Goal: Check status: Check status

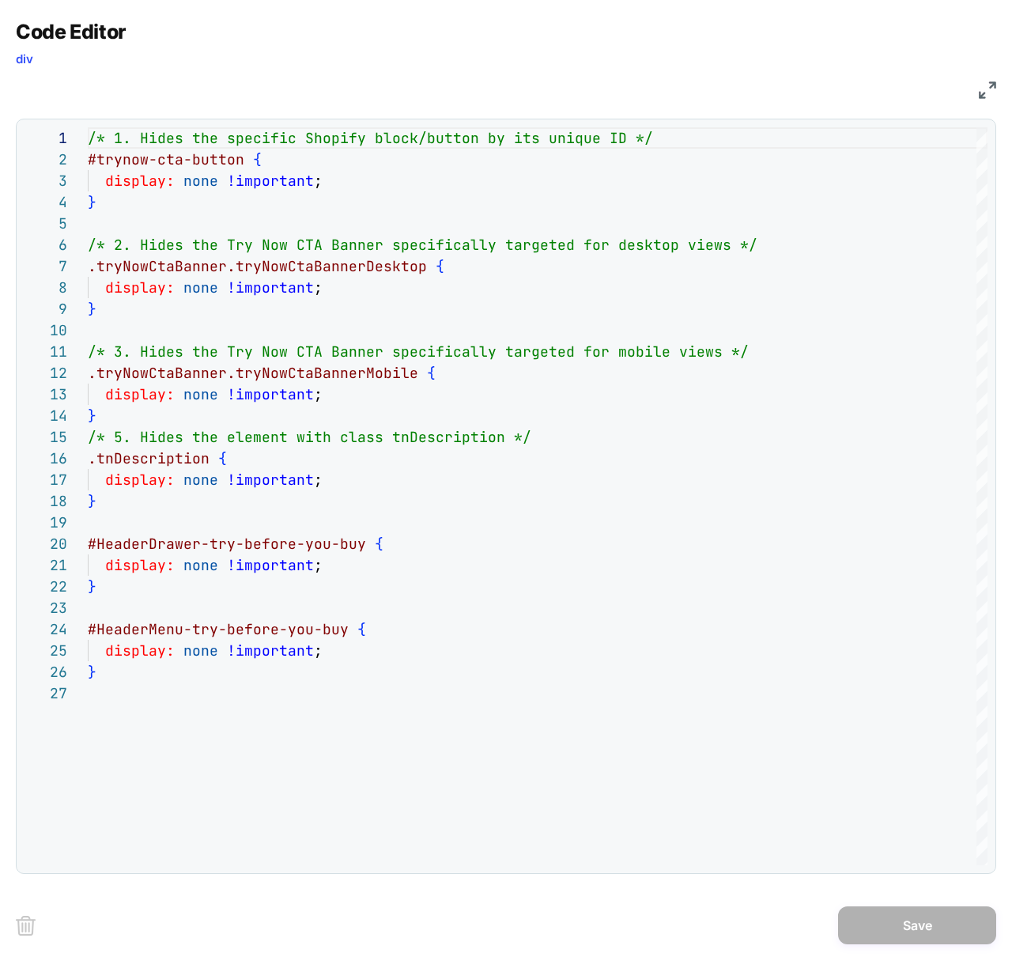
click at [989, 90] on img at bounding box center [987, 89] width 17 height 17
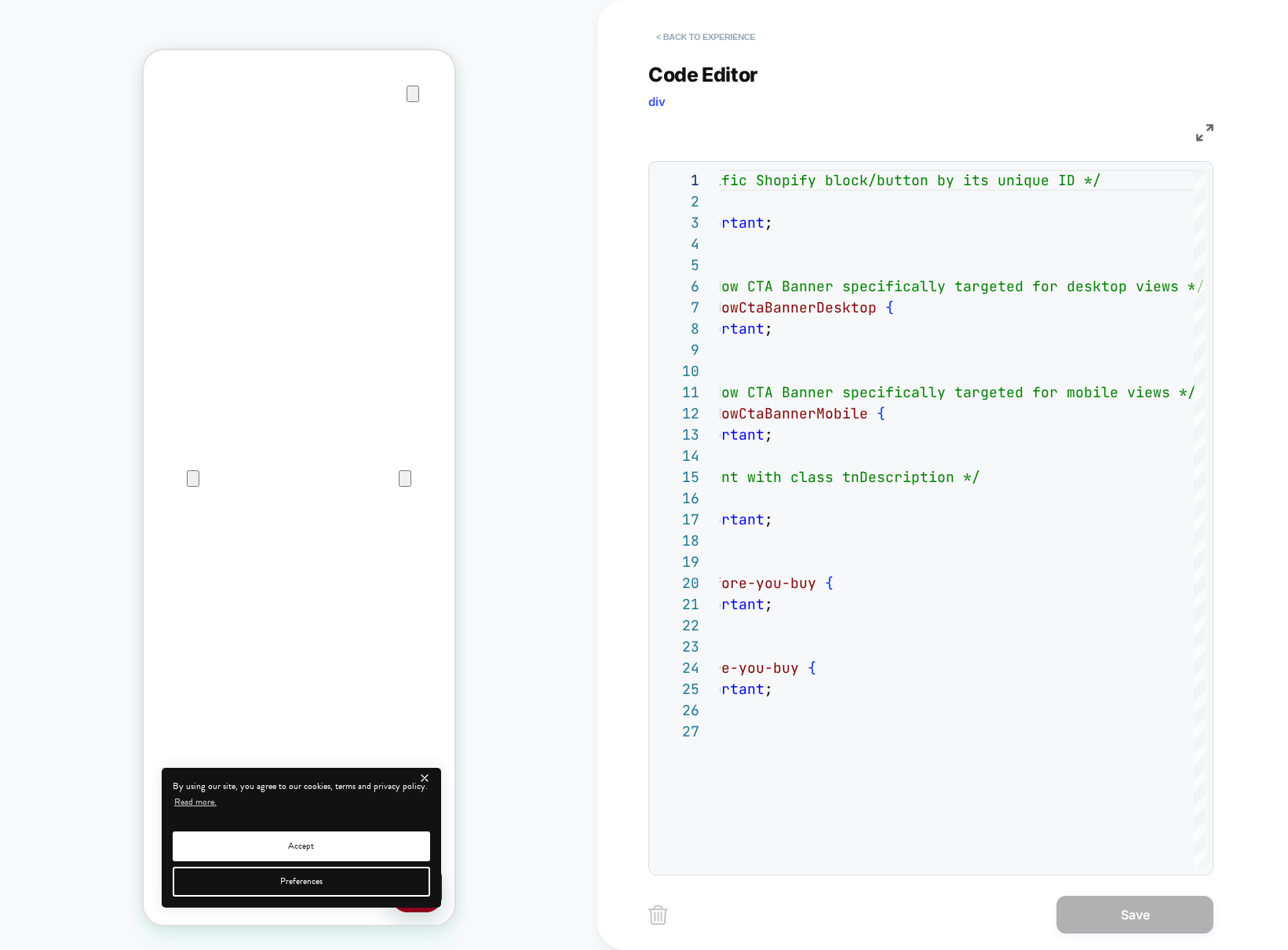
click at [740, 36] on button "< Back to experience" at bounding box center [705, 37] width 114 height 25
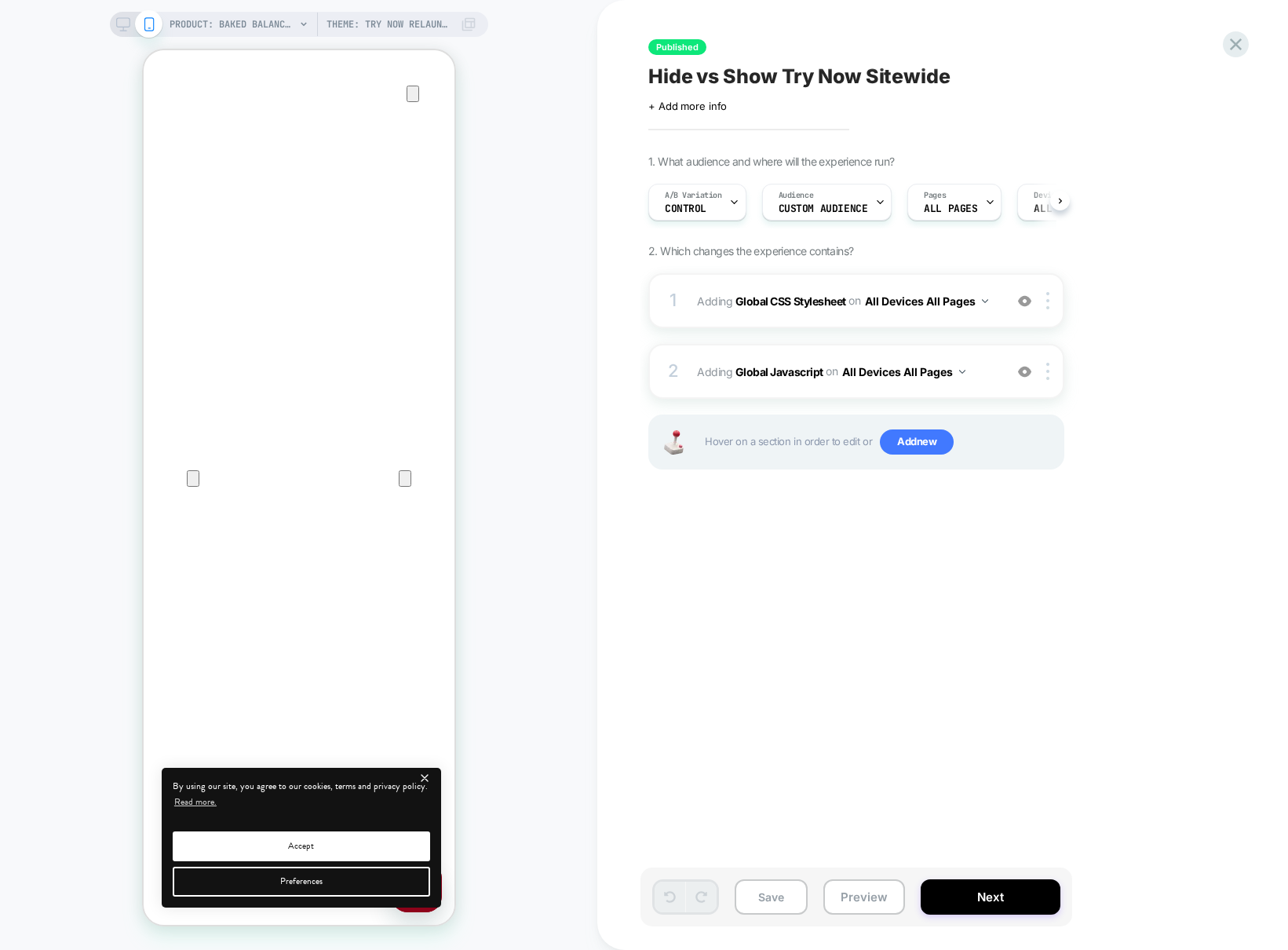
scroll to position [0, 1]
click at [1003, 40] on icon at bounding box center [1234, 44] width 21 height 21
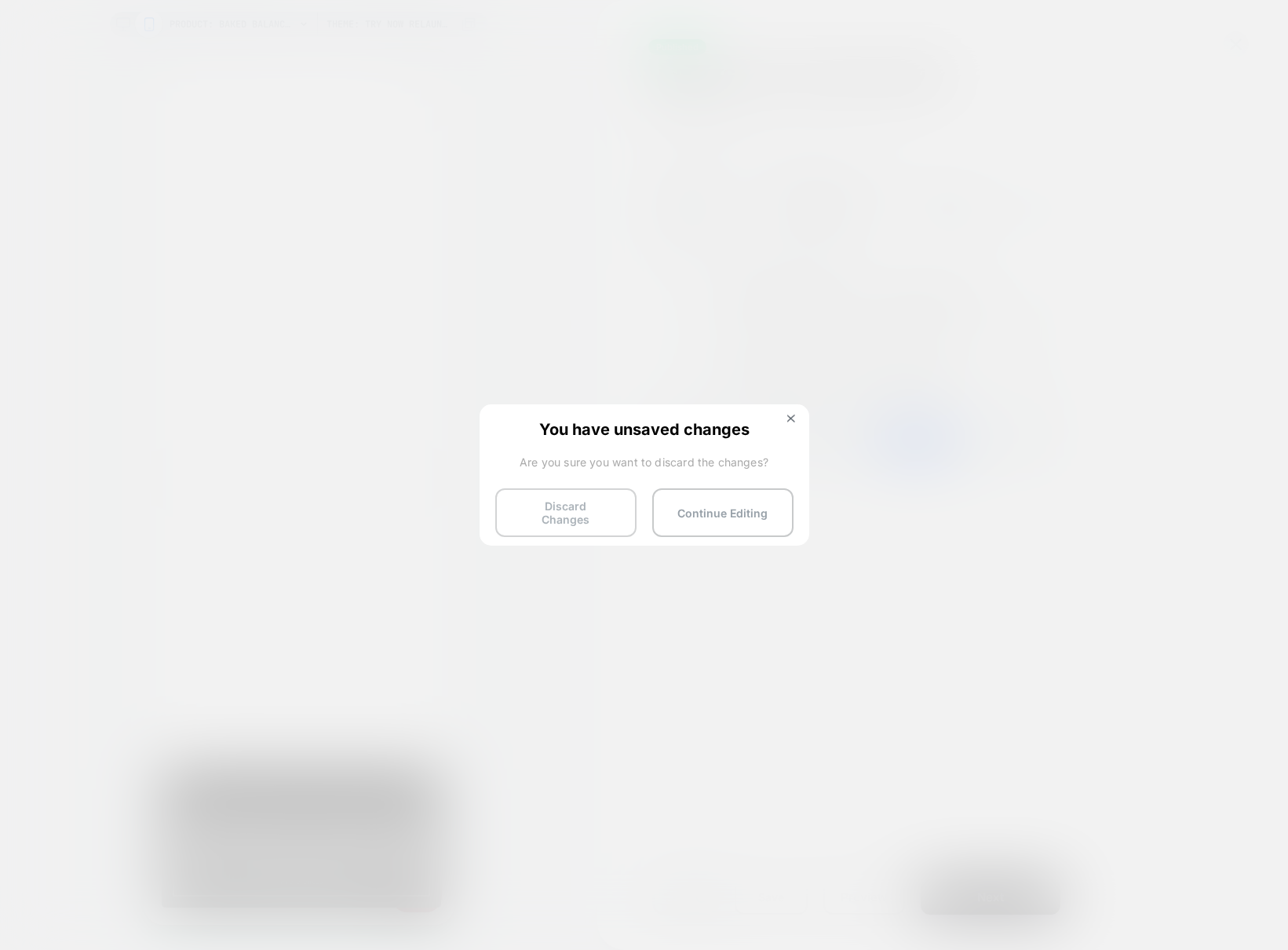
click at [569, 512] on button "Discard Changes" at bounding box center [566, 512] width 141 height 49
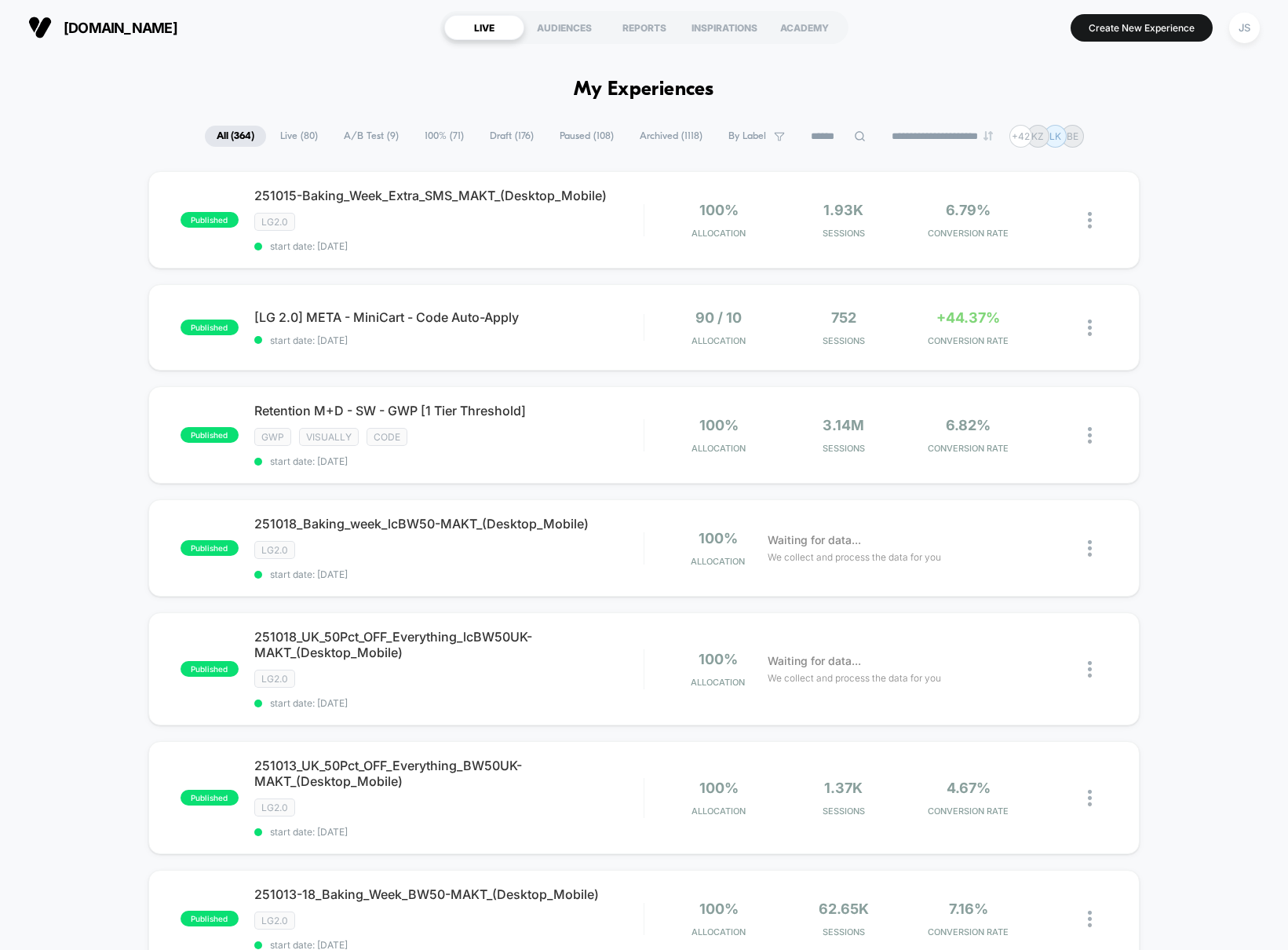
click at [365, 129] on span "A/B Test ( 9 )" at bounding box center [370, 136] width 78 height 21
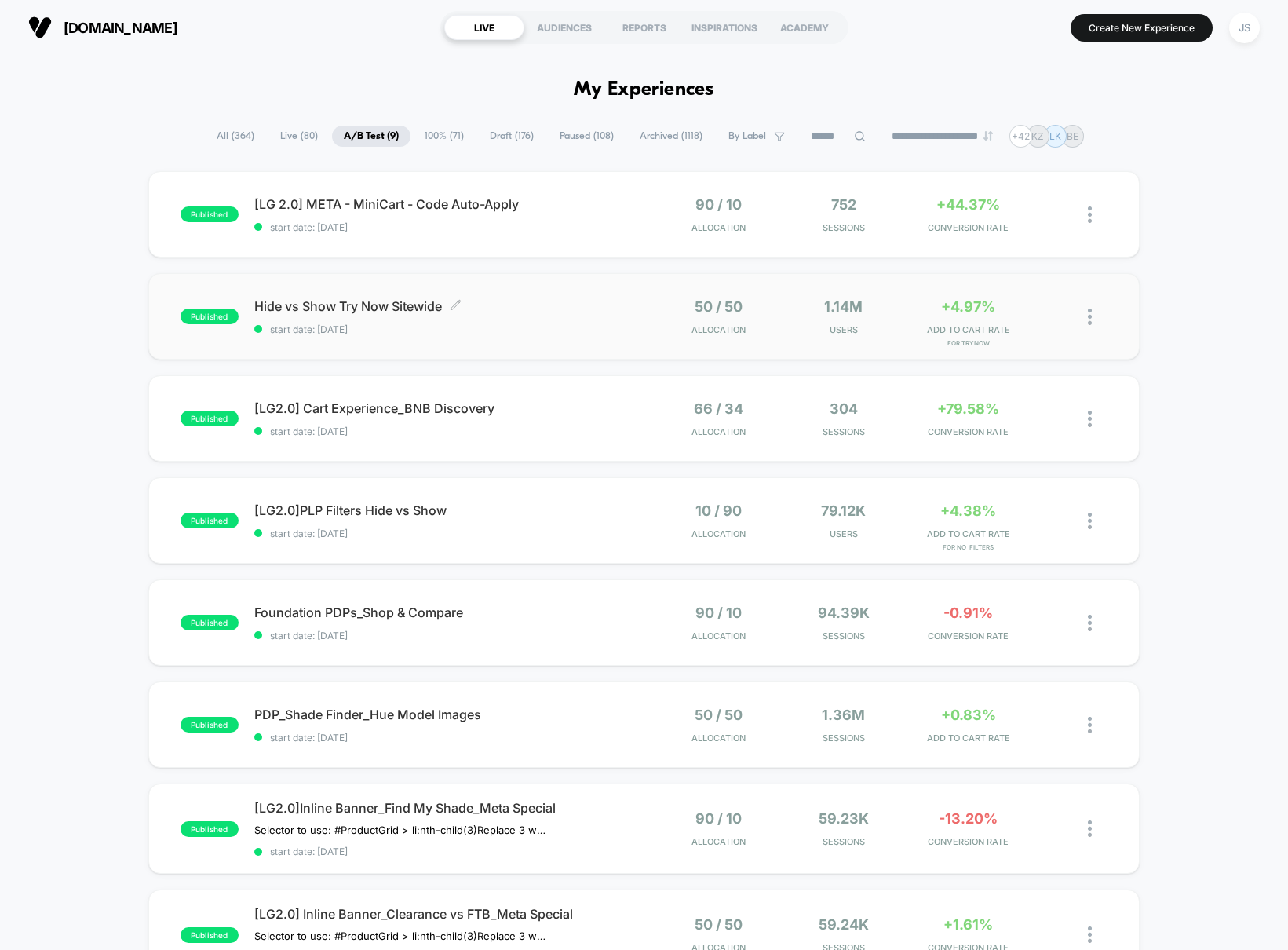
click at [415, 304] on span "Hide vs Show Try Now Sitewide Click to edit experience details" at bounding box center [449, 306] width 389 height 16
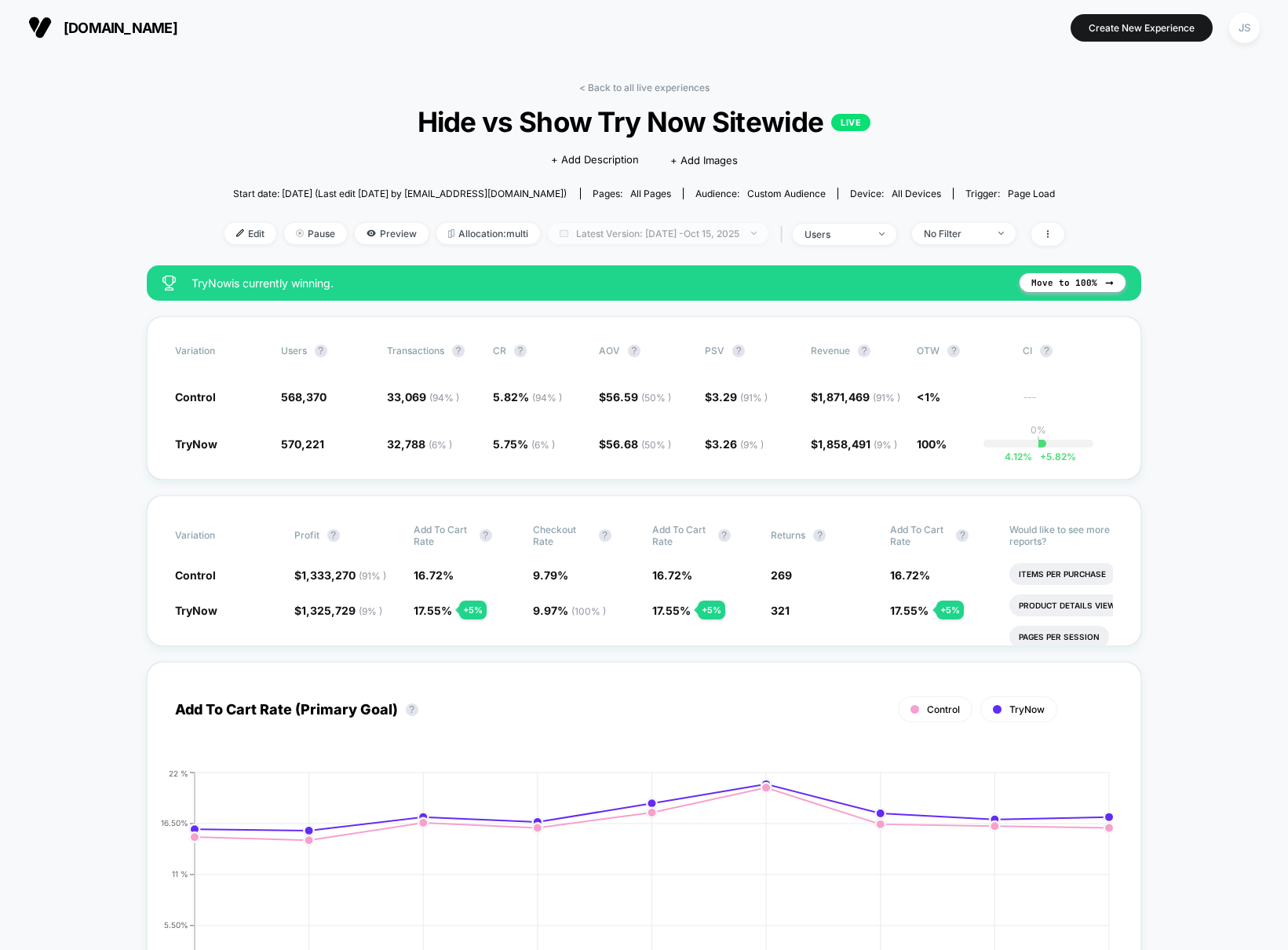
click at [643, 234] on span "Latest Version: [DATE] - [DATE]" at bounding box center [658, 233] width 220 height 21
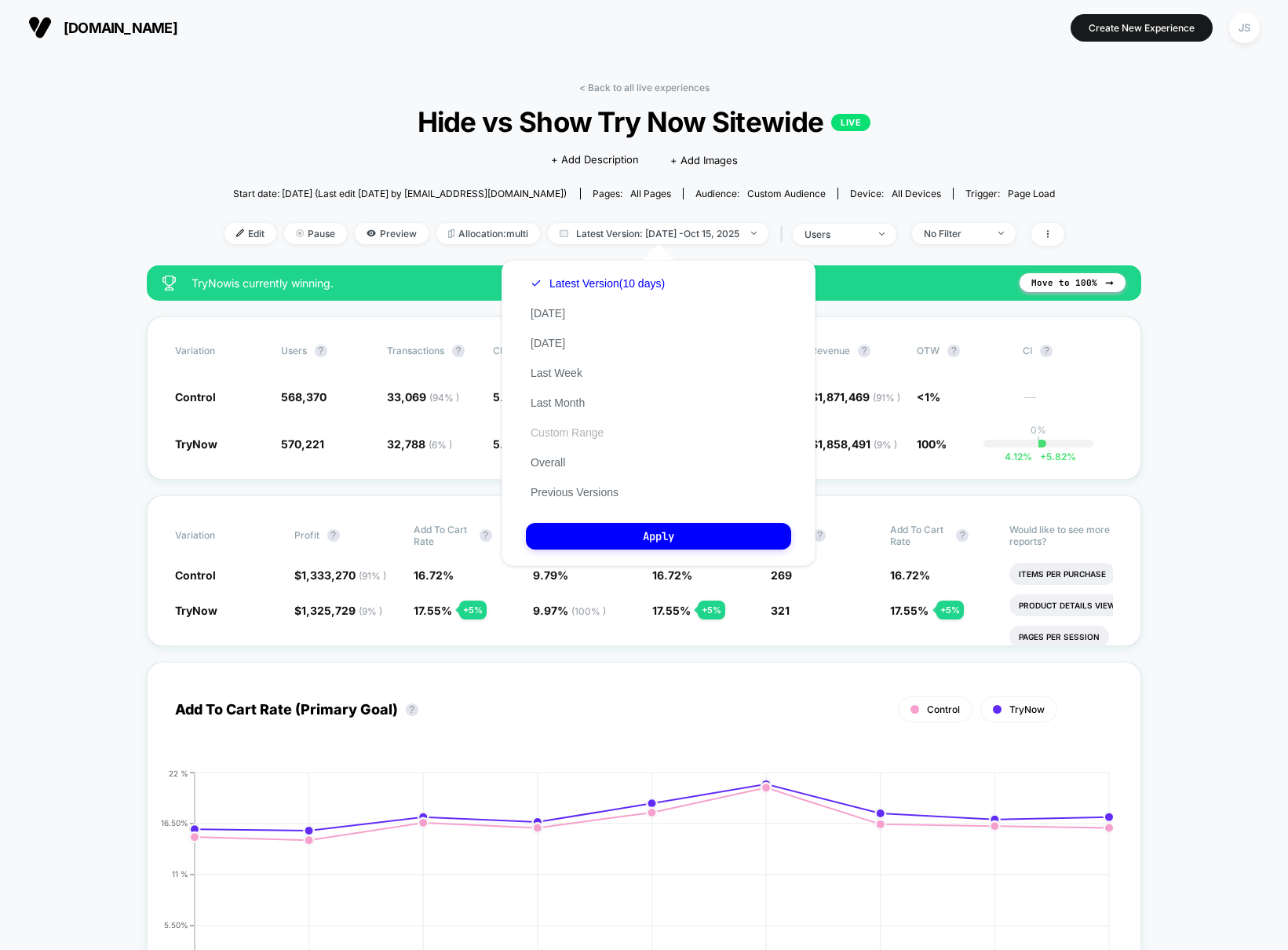
click at [561, 437] on button "Custom Range" at bounding box center [567, 433] width 82 height 14
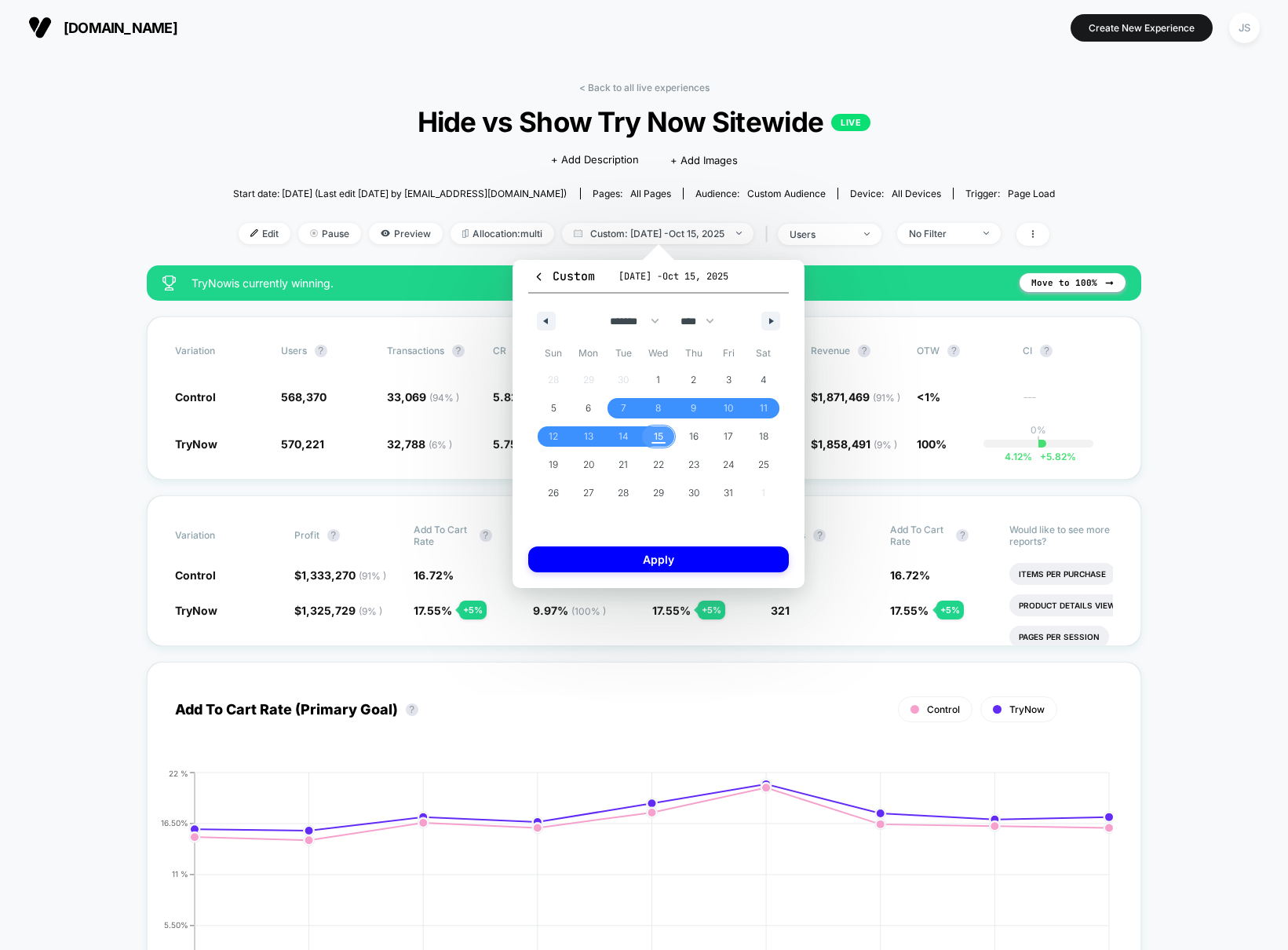
click at [662, 439] on span "15" at bounding box center [658, 436] width 9 height 28
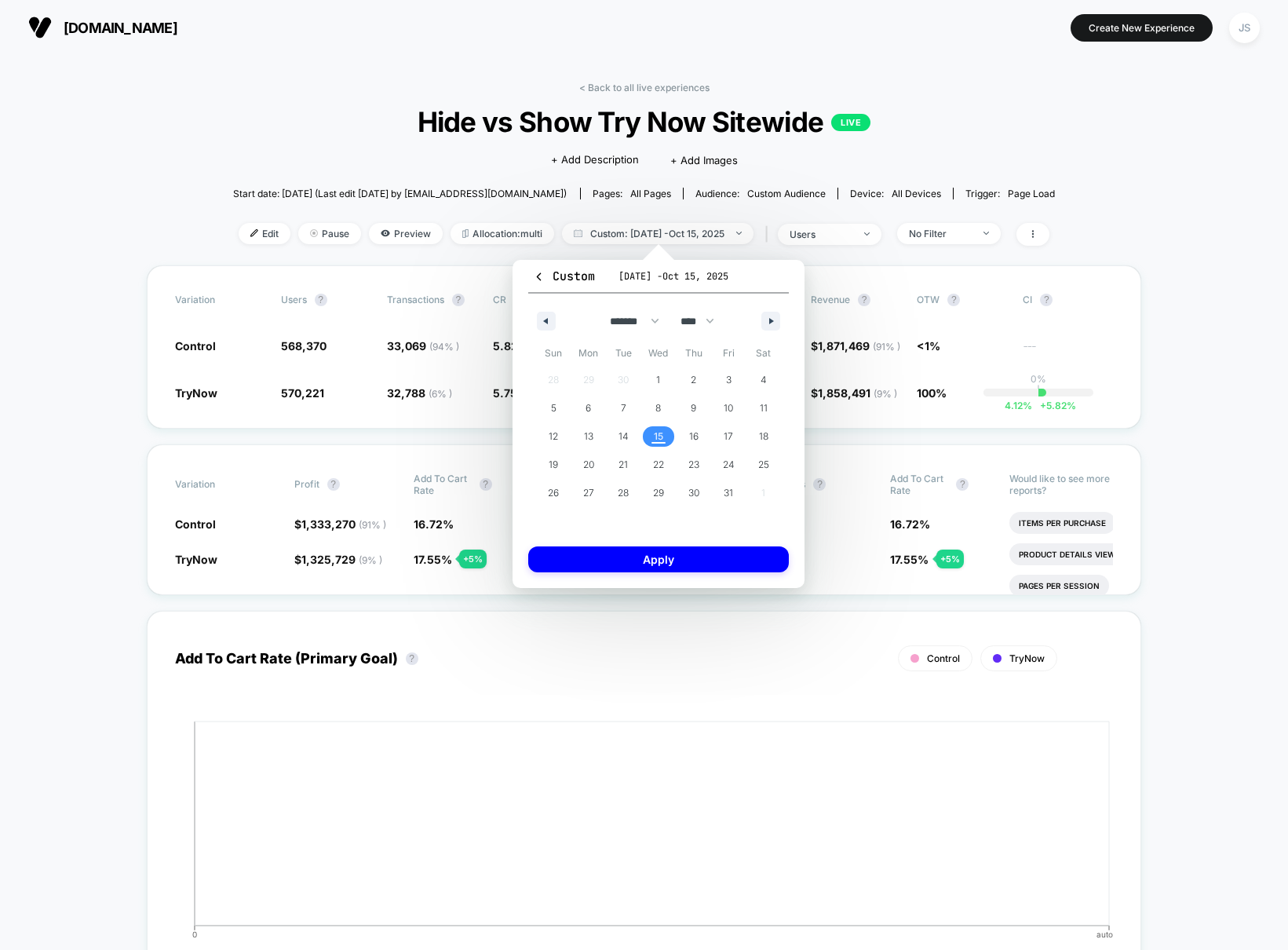
click at [662, 439] on span "15" at bounding box center [658, 436] width 9 height 28
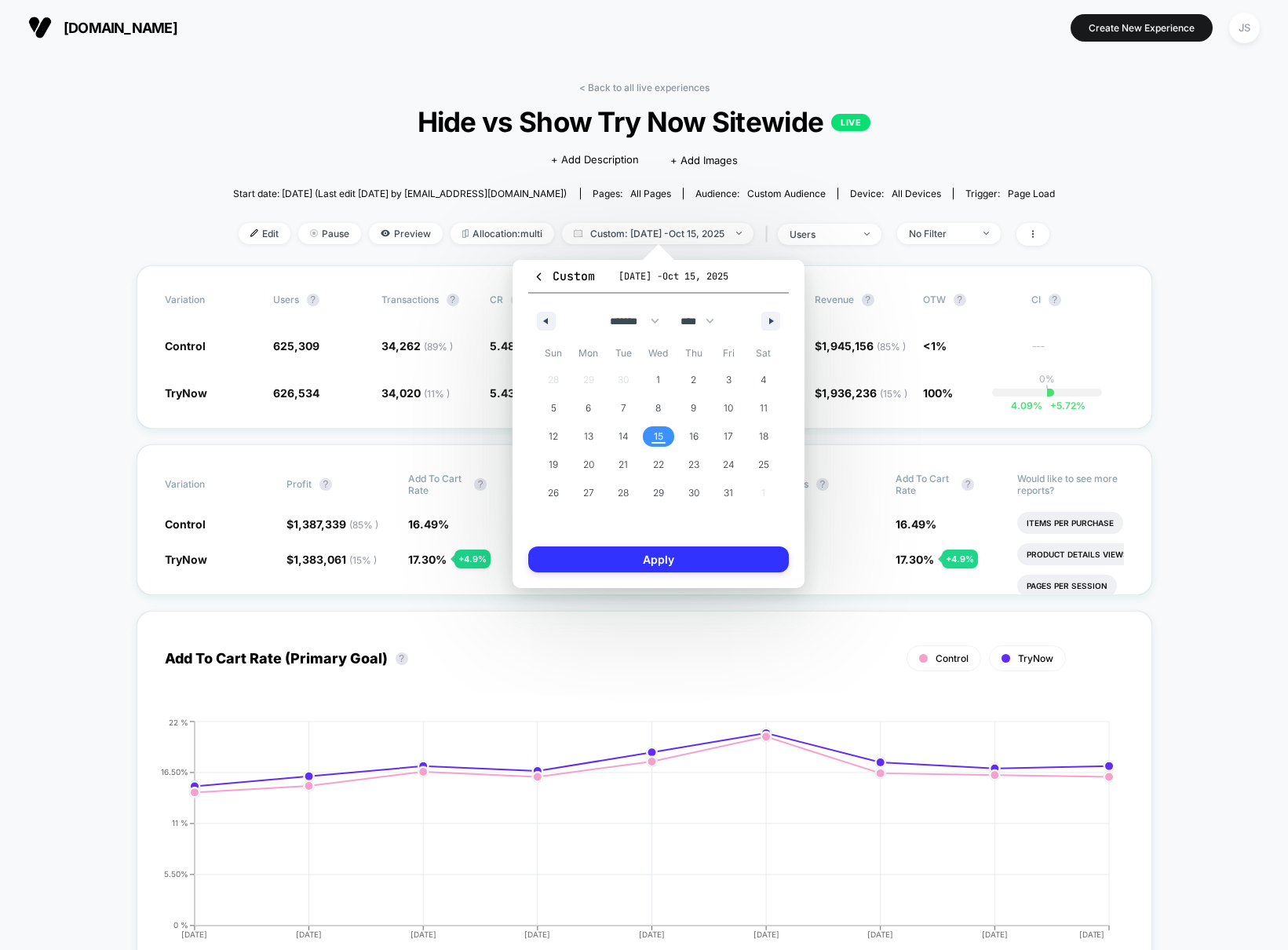
click at [653, 557] on button "Apply" at bounding box center [658, 559] width 261 height 26
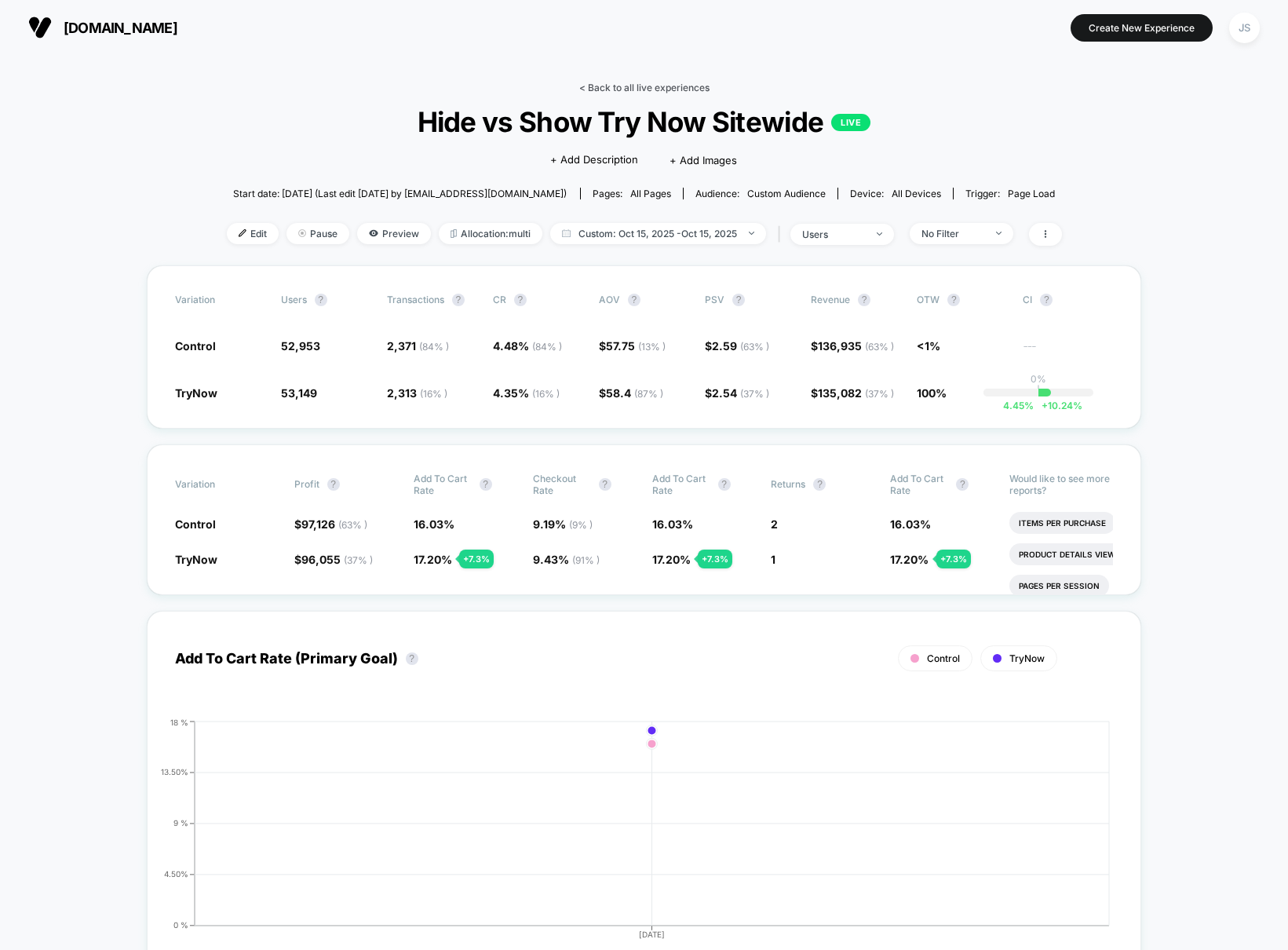
click at [690, 88] on link "< Back to all live experiences" at bounding box center [644, 87] width 130 height 12
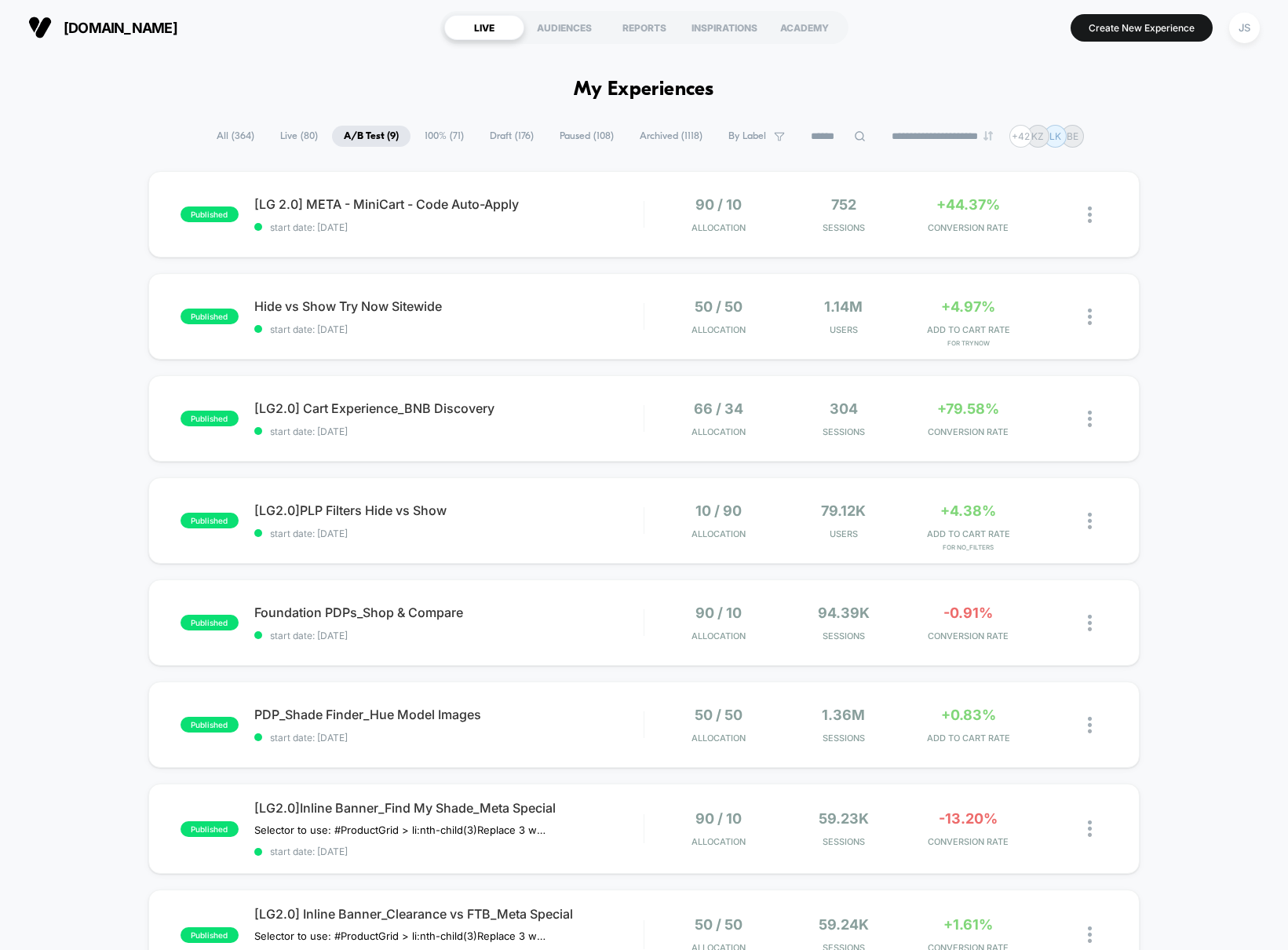
click at [1003, 276] on div "published [LG 2.0] META - MiniCart - Code Auto-Apply start date: [DATE] 90 / 10…" at bounding box center [644, 665] width 1288 height 989
click at [218, 130] on span "All ( 364 )" at bounding box center [235, 136] width 62 height 21
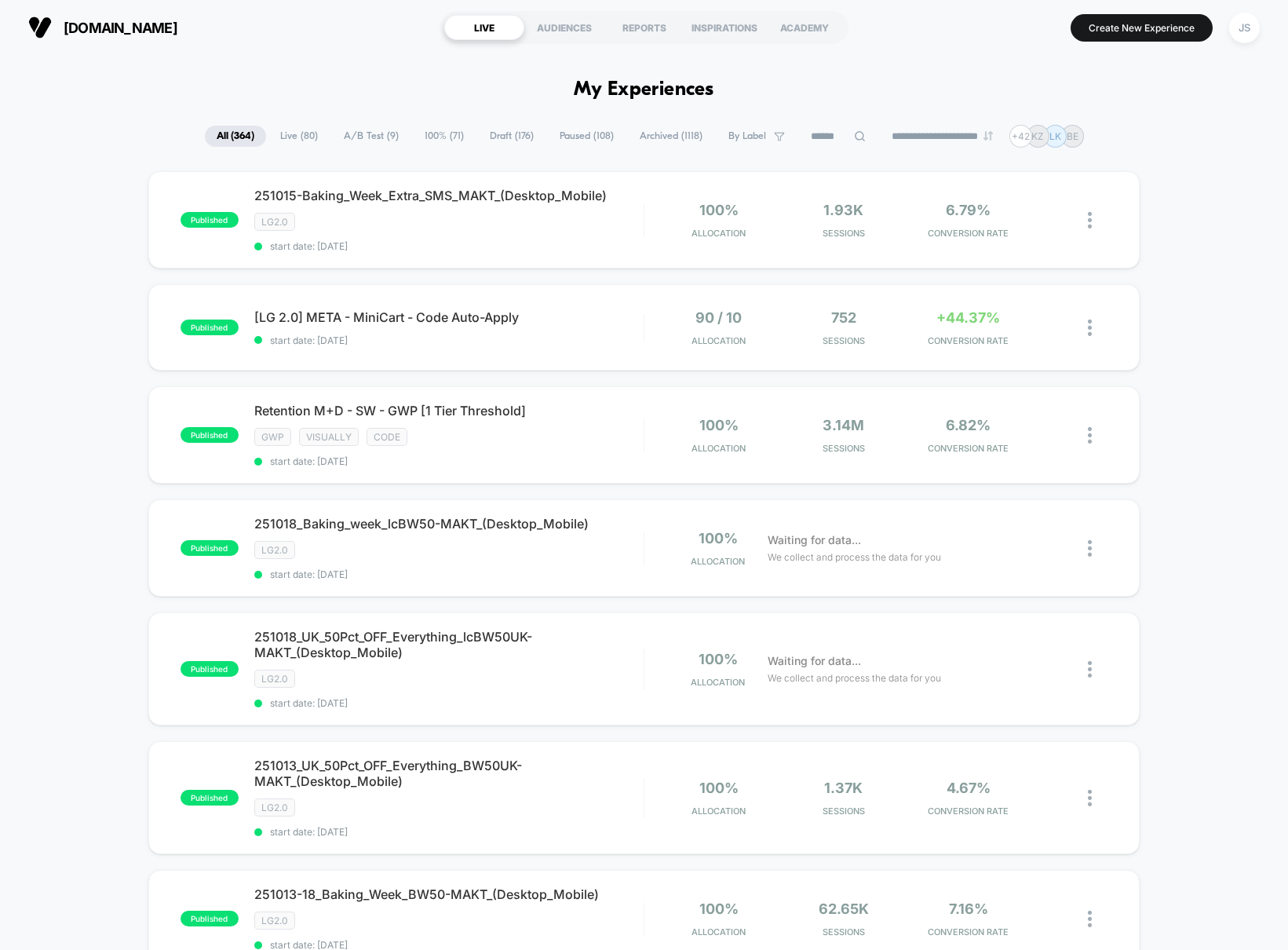
click at [287, 138] on span "Live ( 80 )" at bounding box center [299, 136] width 62 height 21
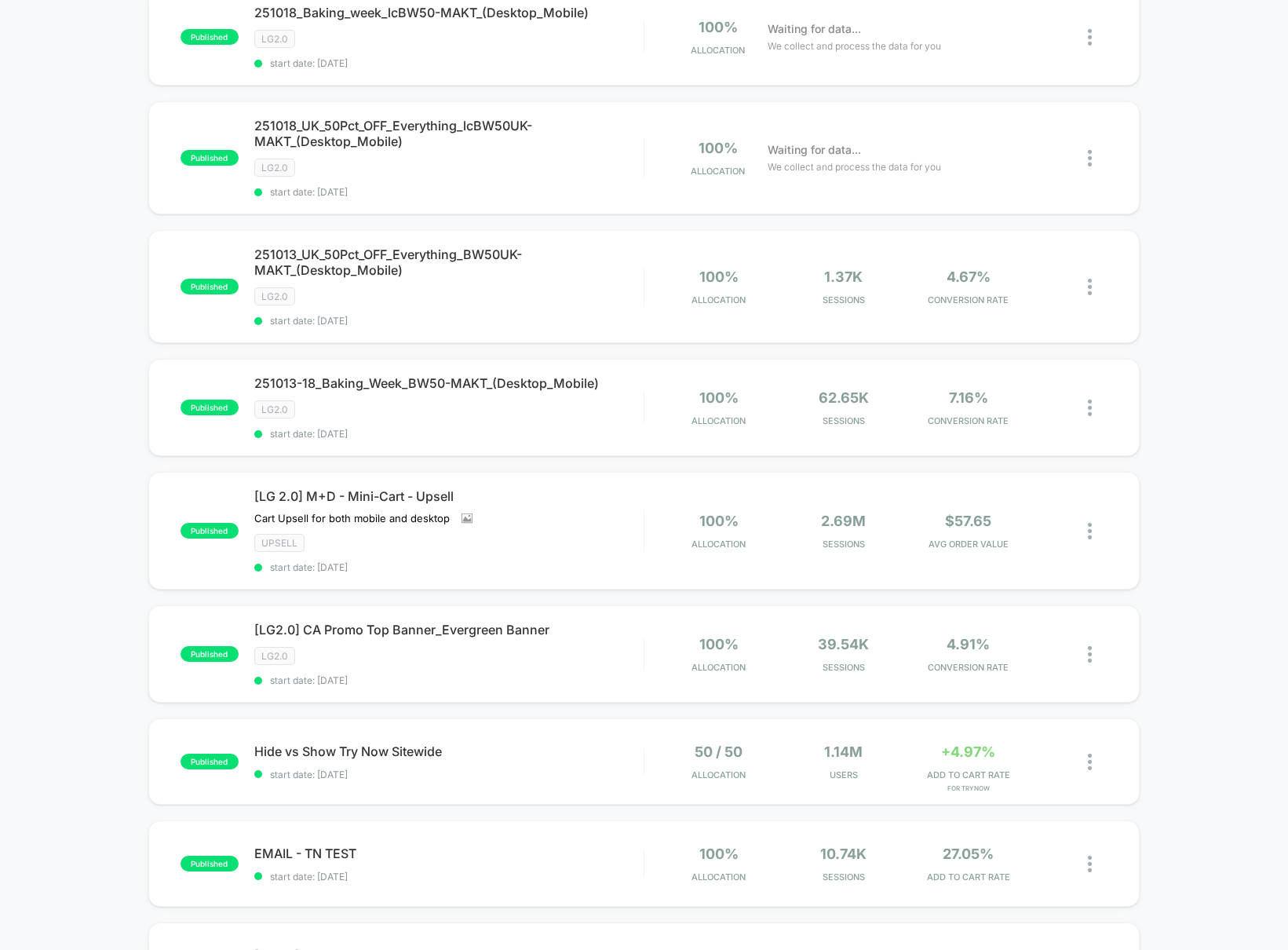
scroll to position [888, 0]
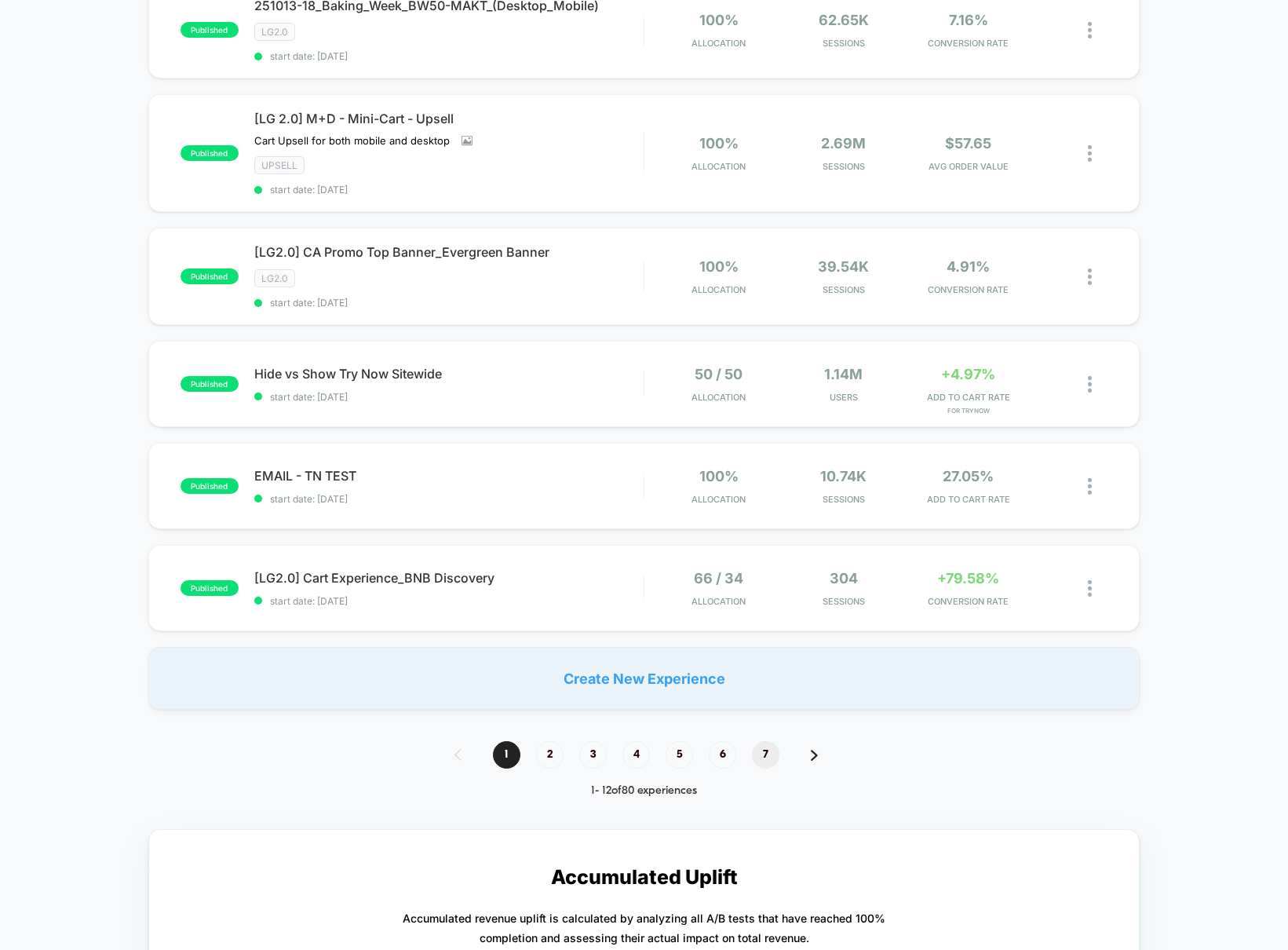
click at [756, 745] on span "7" at bounding box center [766, 754] width 28 height 28
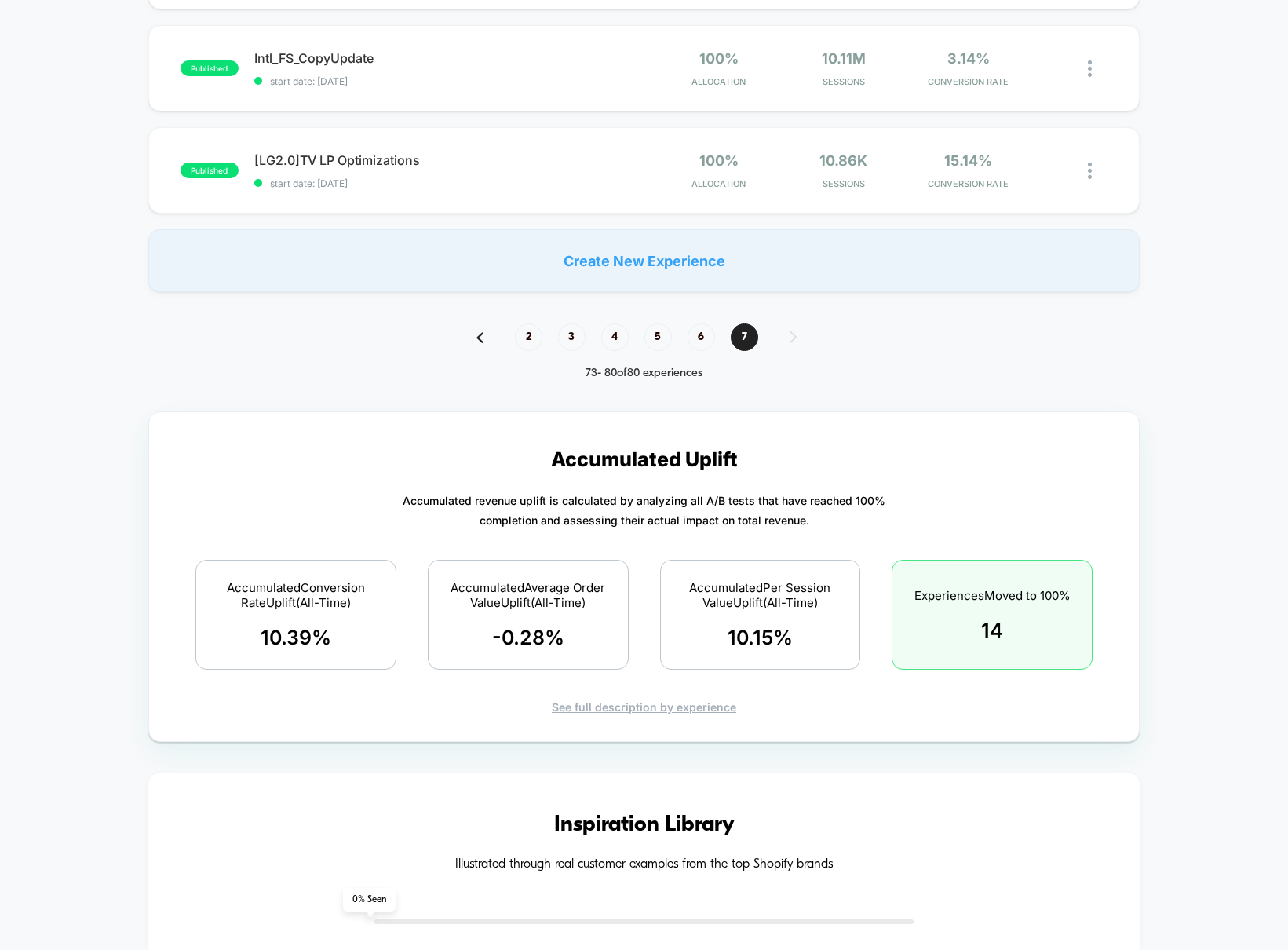
scroll to position [779, 0]
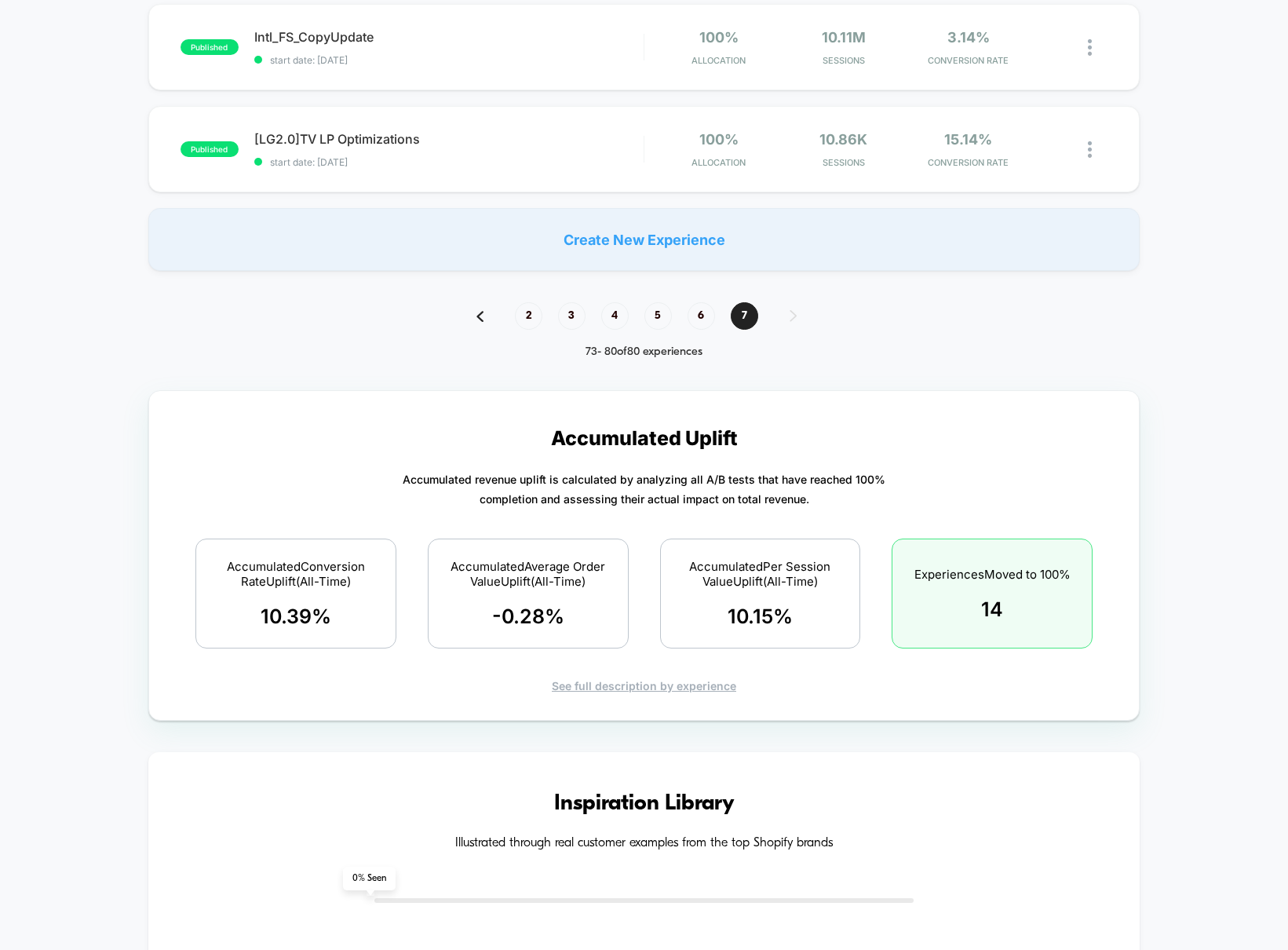
click at [476, 299] on div "**********" at bounding box center [644, 680] width 1288 height 2669
click at [478, 320] on img at bounding box center [479, 316] width 7 height 11
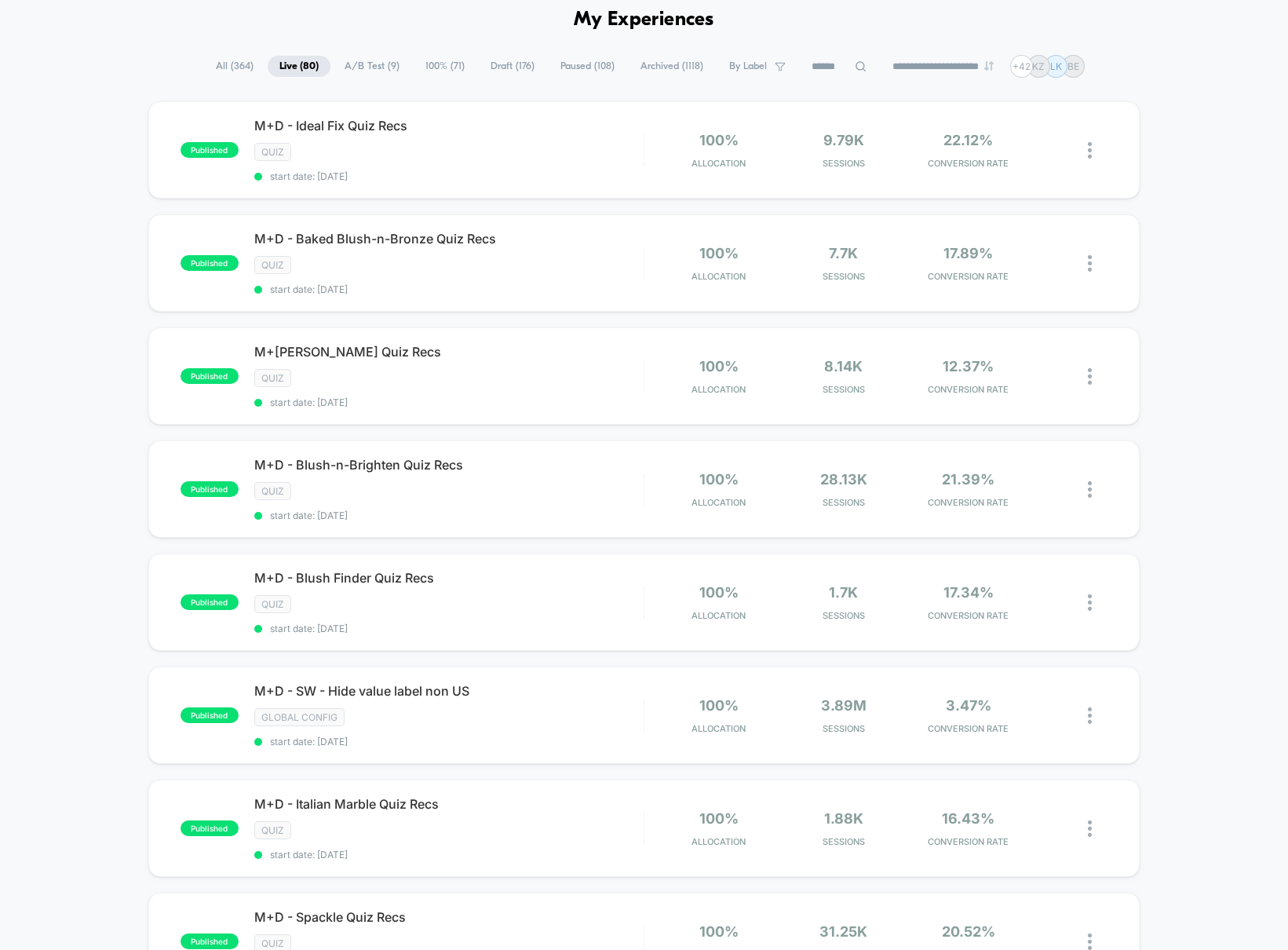
scroll to position [0, 0]
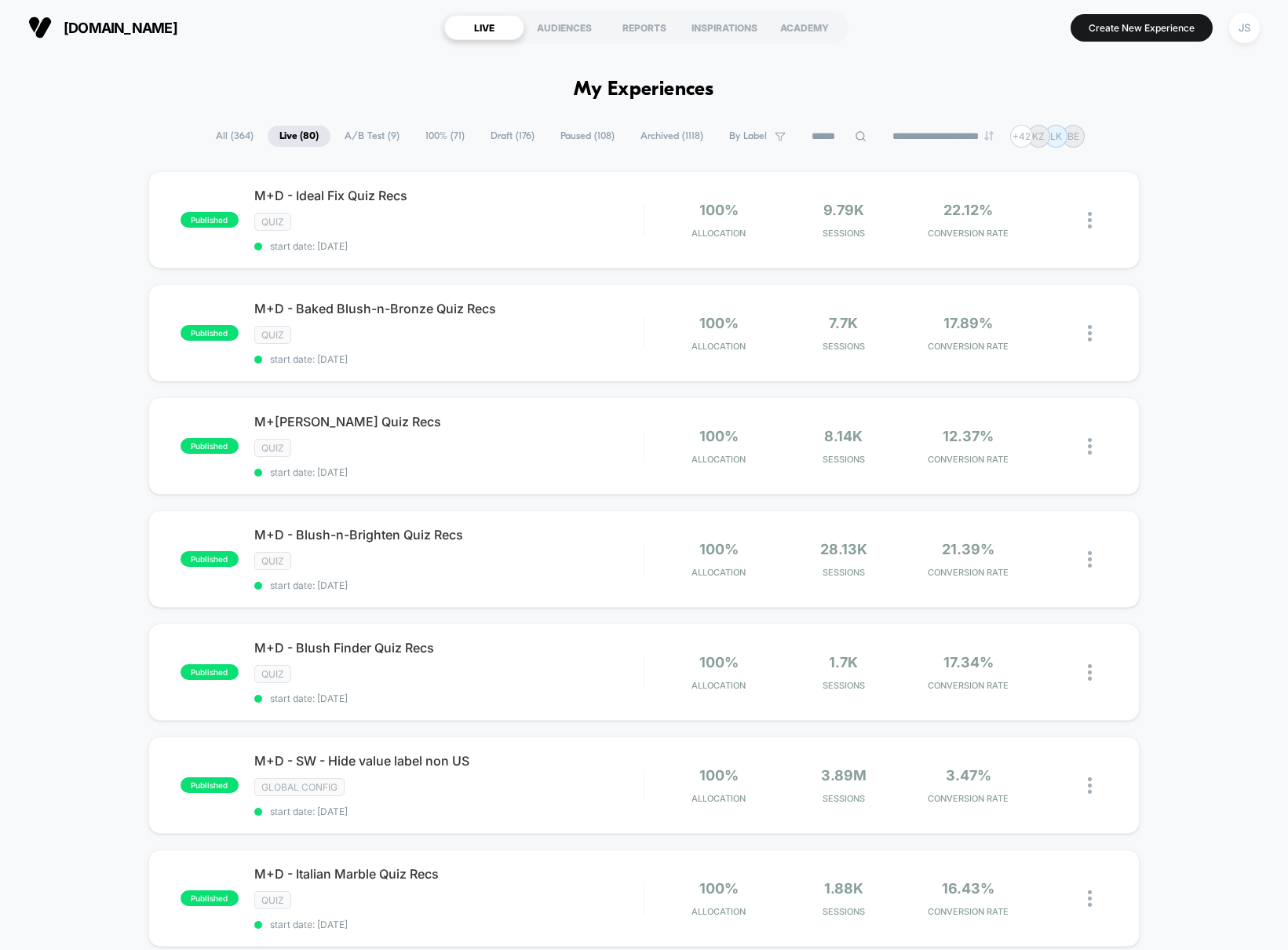
click at [1003, 544] on div "published M+D - Ideal Fix Quiz Recs Quiz start date: [DATE] 100% Allocation 9.7…" at bounding box center [644, 858] width 1288 height 1375
click at [466, 25] on div "LIVE" at bounding box center [484, 27] width 80 height 25
click at [354, 139] on span "A/B Test ( 9 )" at bounding box center [371, 136] width 78 height 21
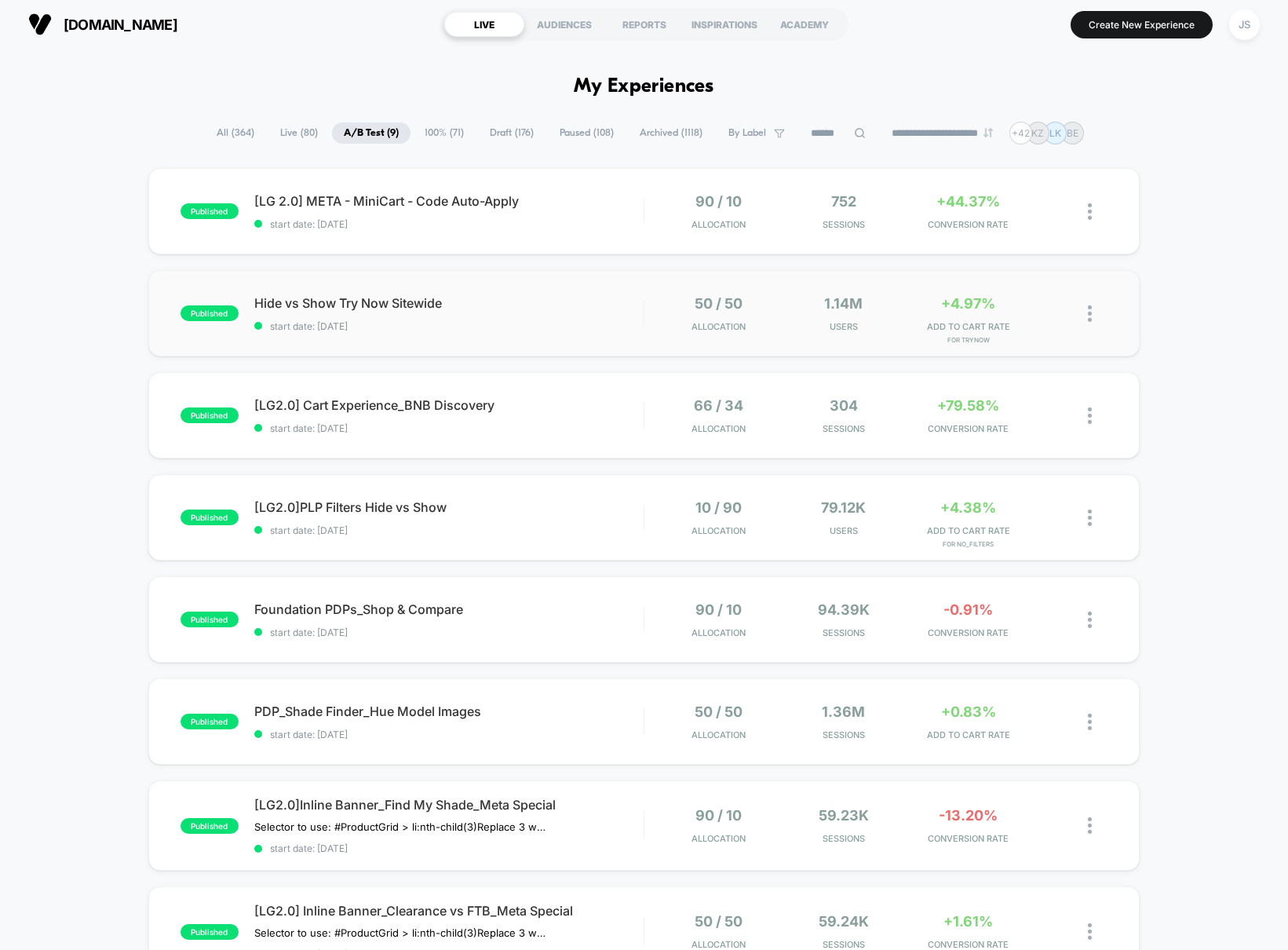
scroll to position [6, 0]
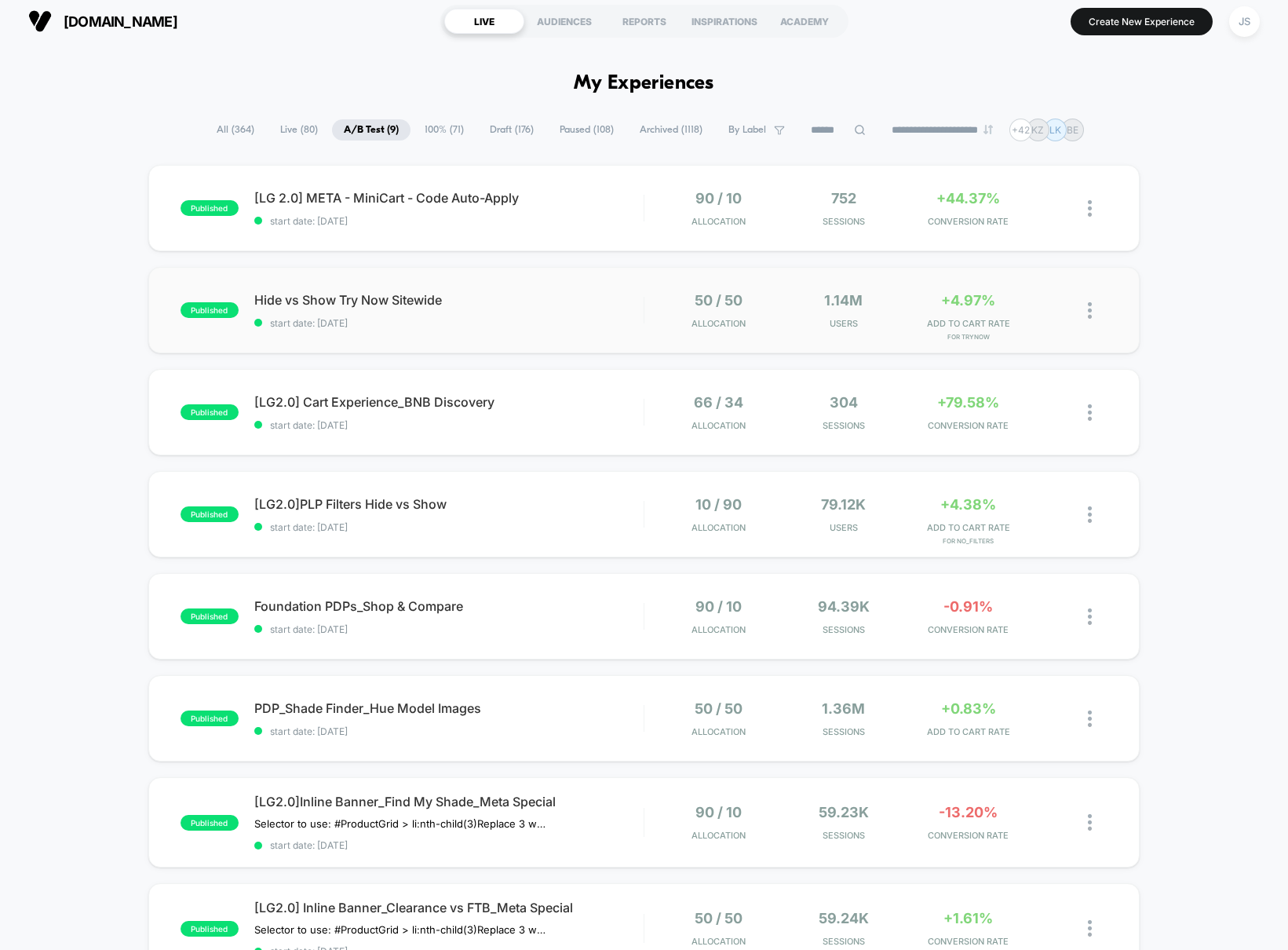
click at [385, 291] on div "published Hide vs Show Try Now Sitewide start date: [DATE] 50 / 50 Allocation 1…" at bounding box center [643, 310] width 991 height 86
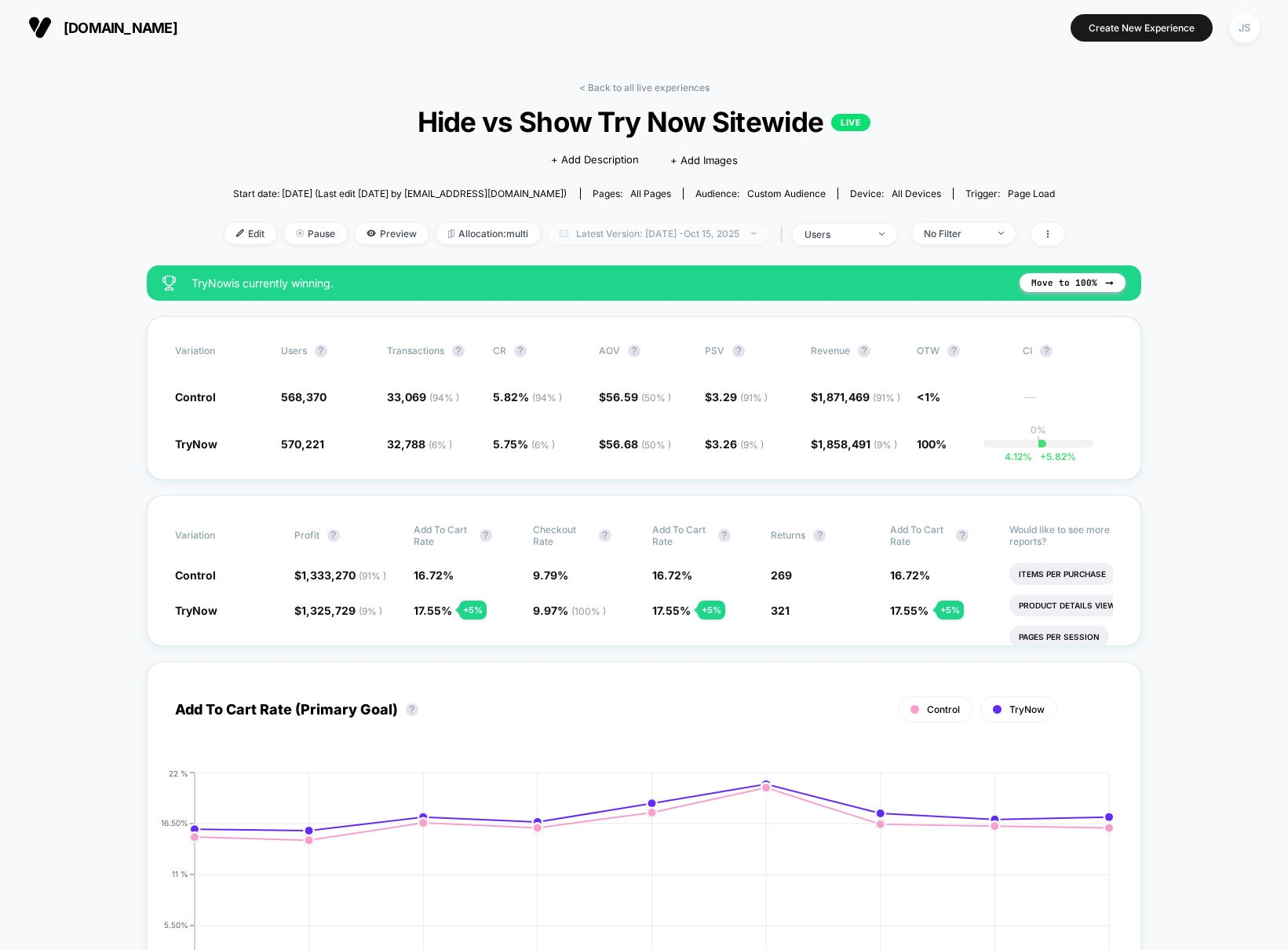
click at [567, 227] on span "Latest Version: [DATE] - [DATE]" at bounding box center [658, 233] width 220 height 21
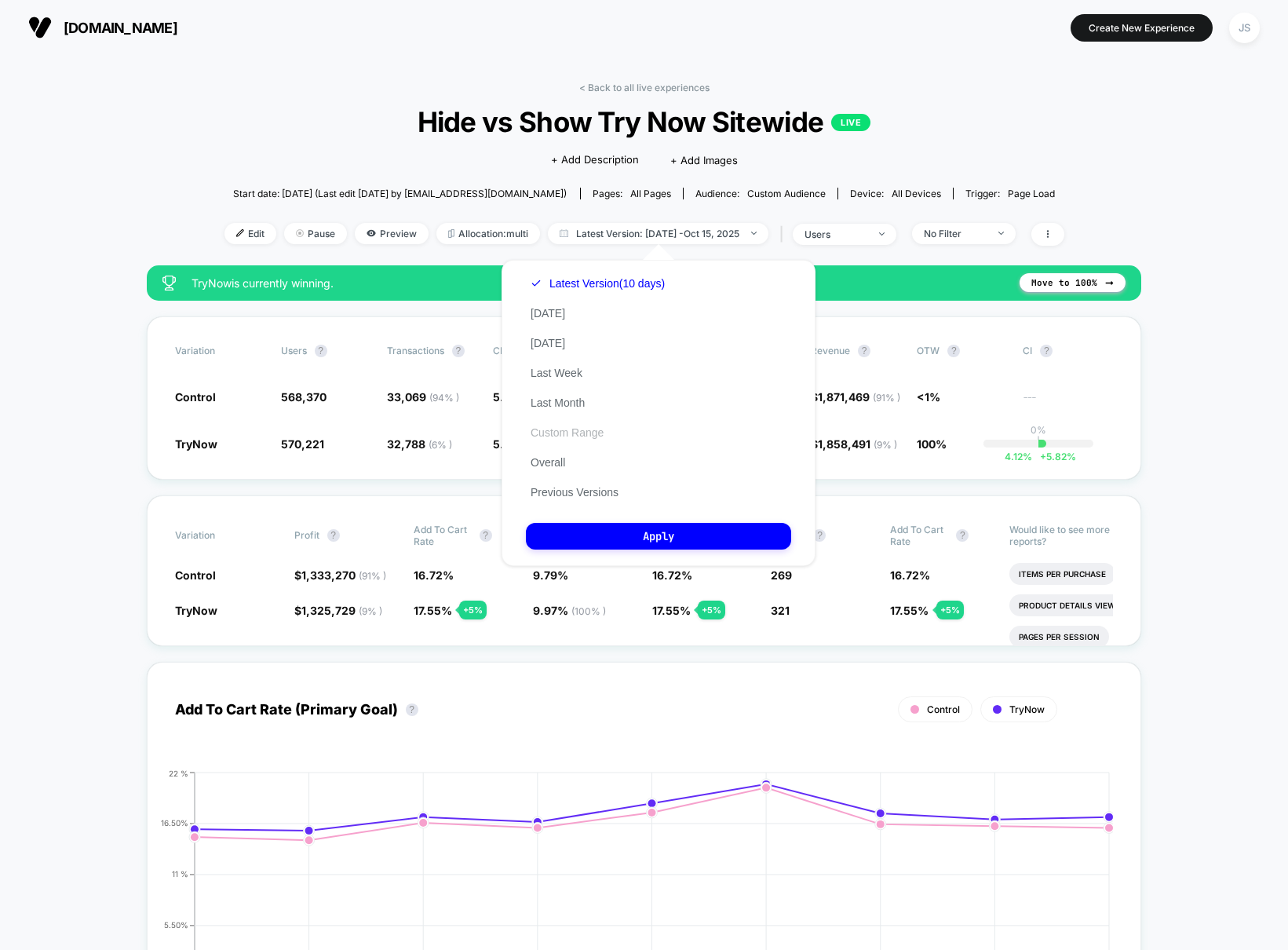
click at [587, 428] on button "Custom Range" at bounding box center [567, 433] width 82 height 14
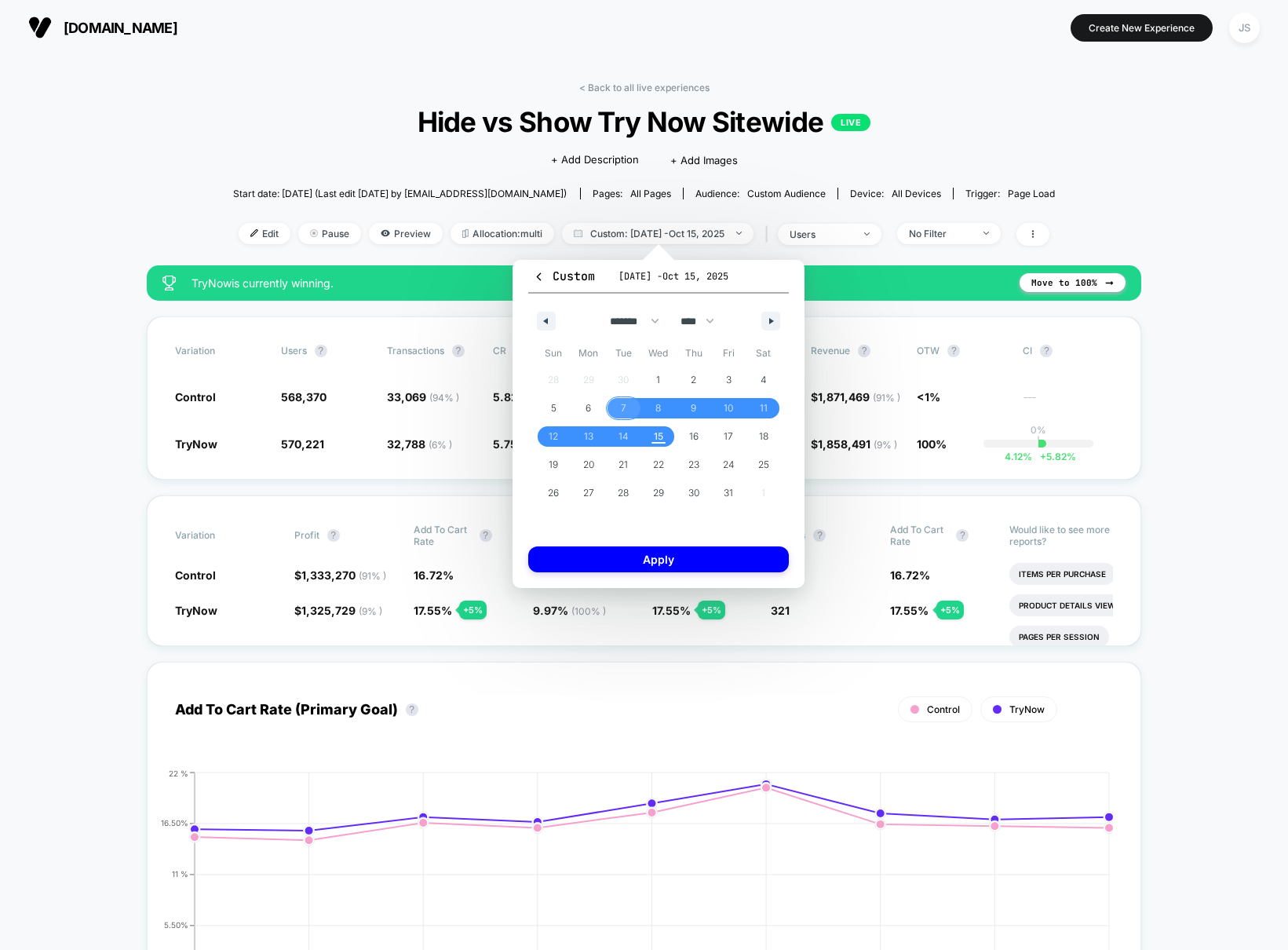
click at [617, 404] on span "7" at bounding box center [623, 408] width 36 height 21
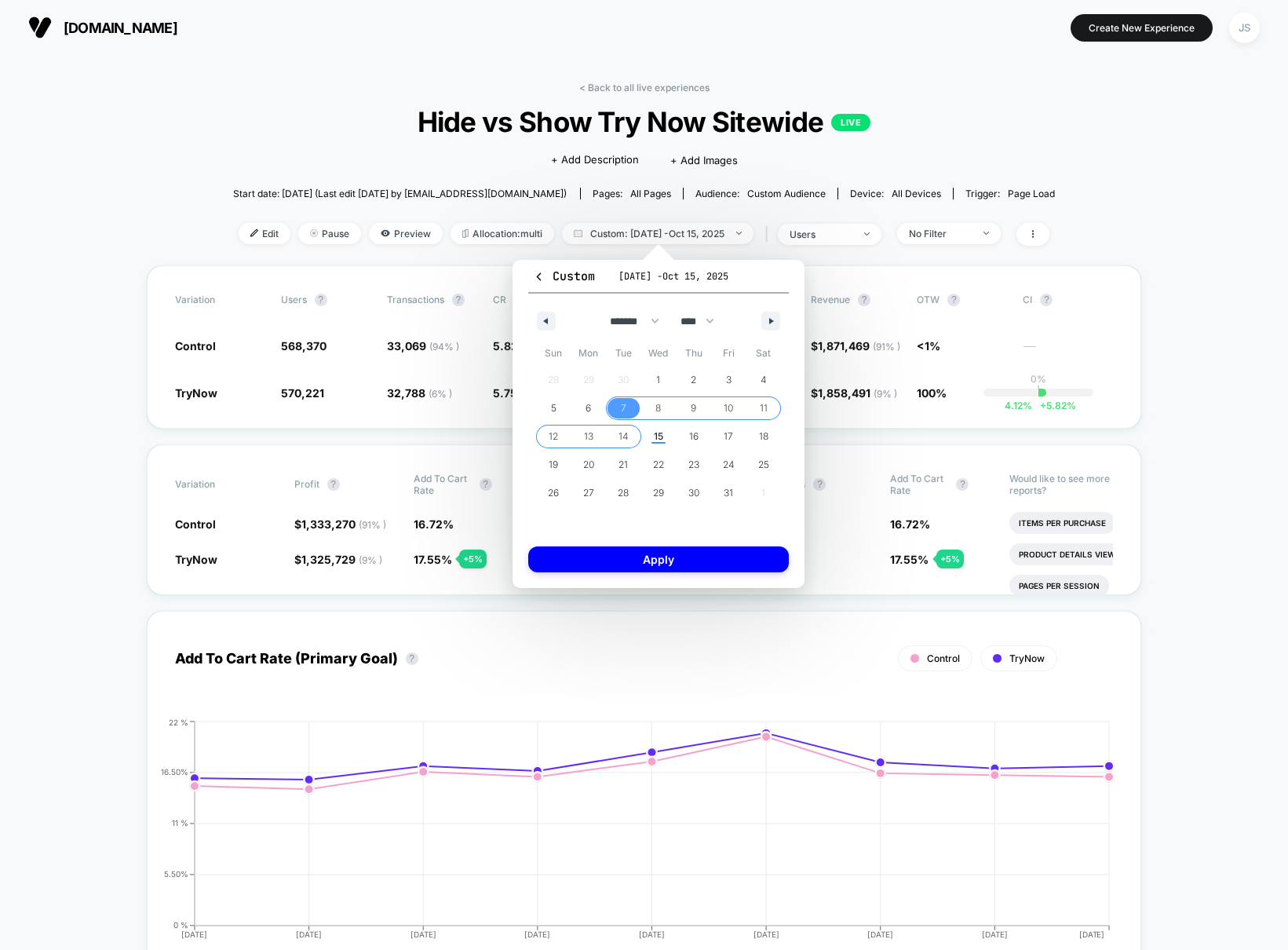
click at [621, 434] on span "14" at bounding box center [623, 436] width 10 height 28
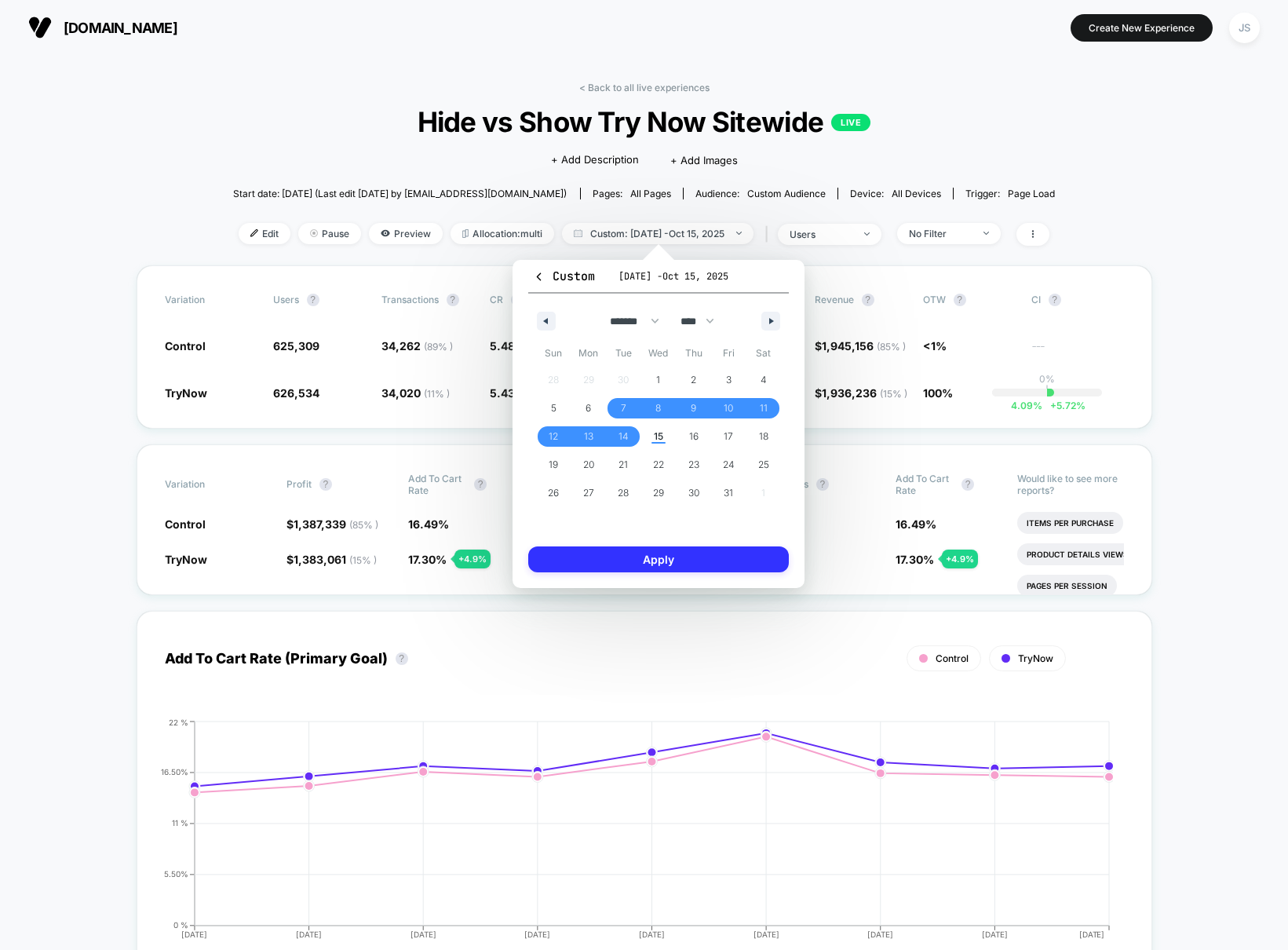
click at [658, 546] on button "Apply" at bounding box center [658, 559] width 261 height 26
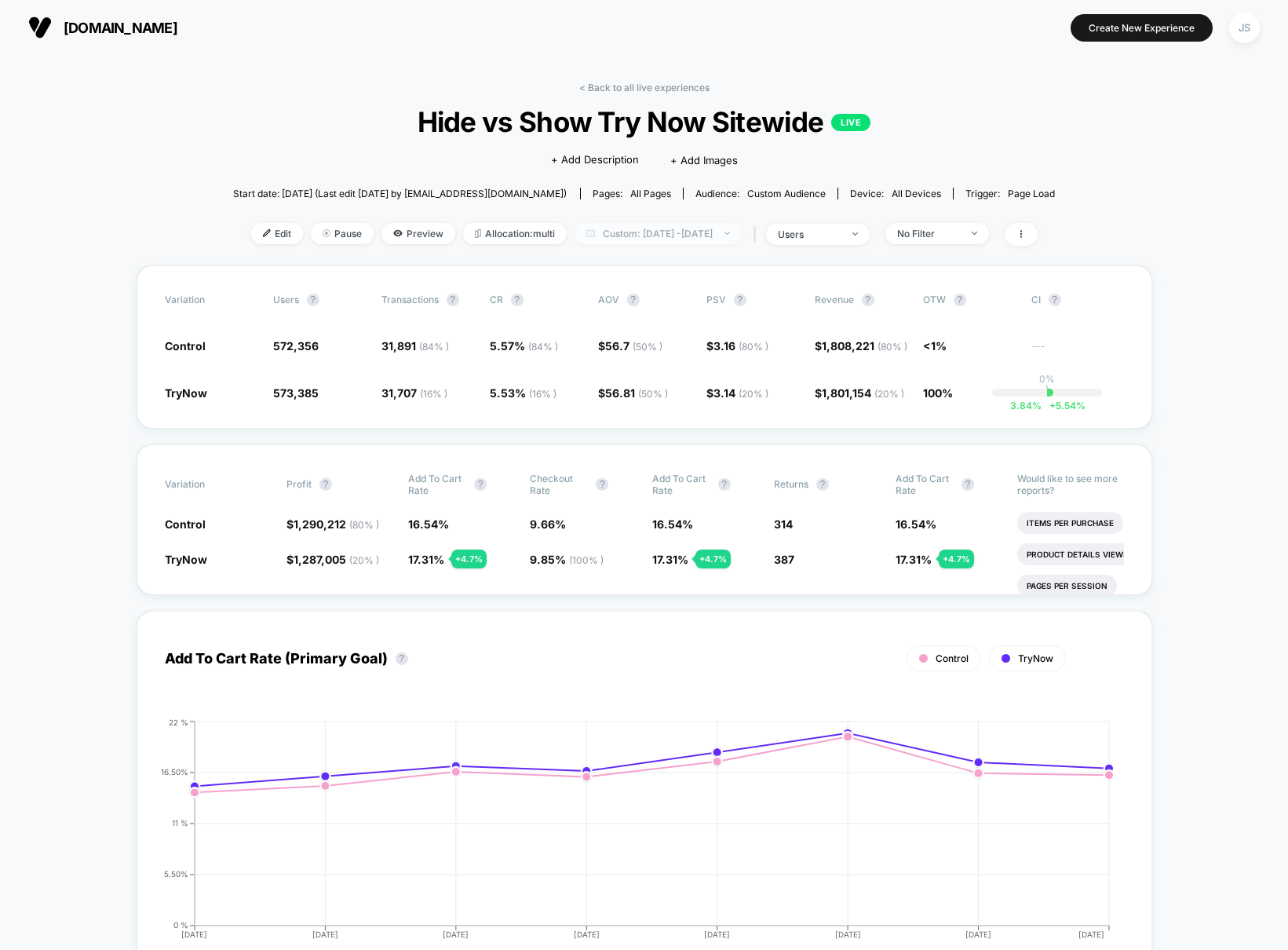
click at [658, 241] on span "Custom: [DATE] - [DATE]" at bounding box center [658, 233] width 167 height 21
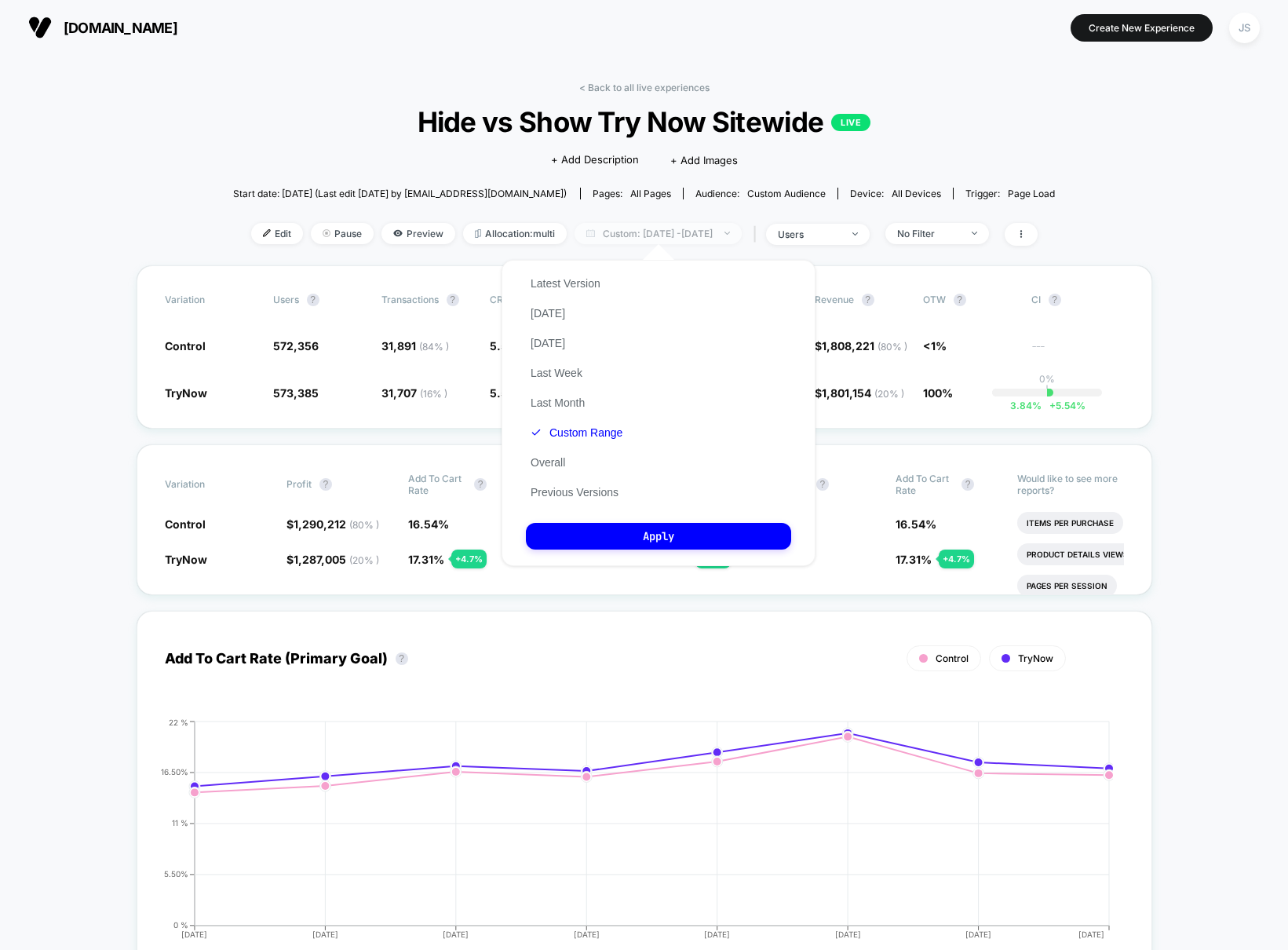
click at [658, 241] on span "Custom: [DATE] - [DATE]" at bounding box center [658, 233] width 167 height 21
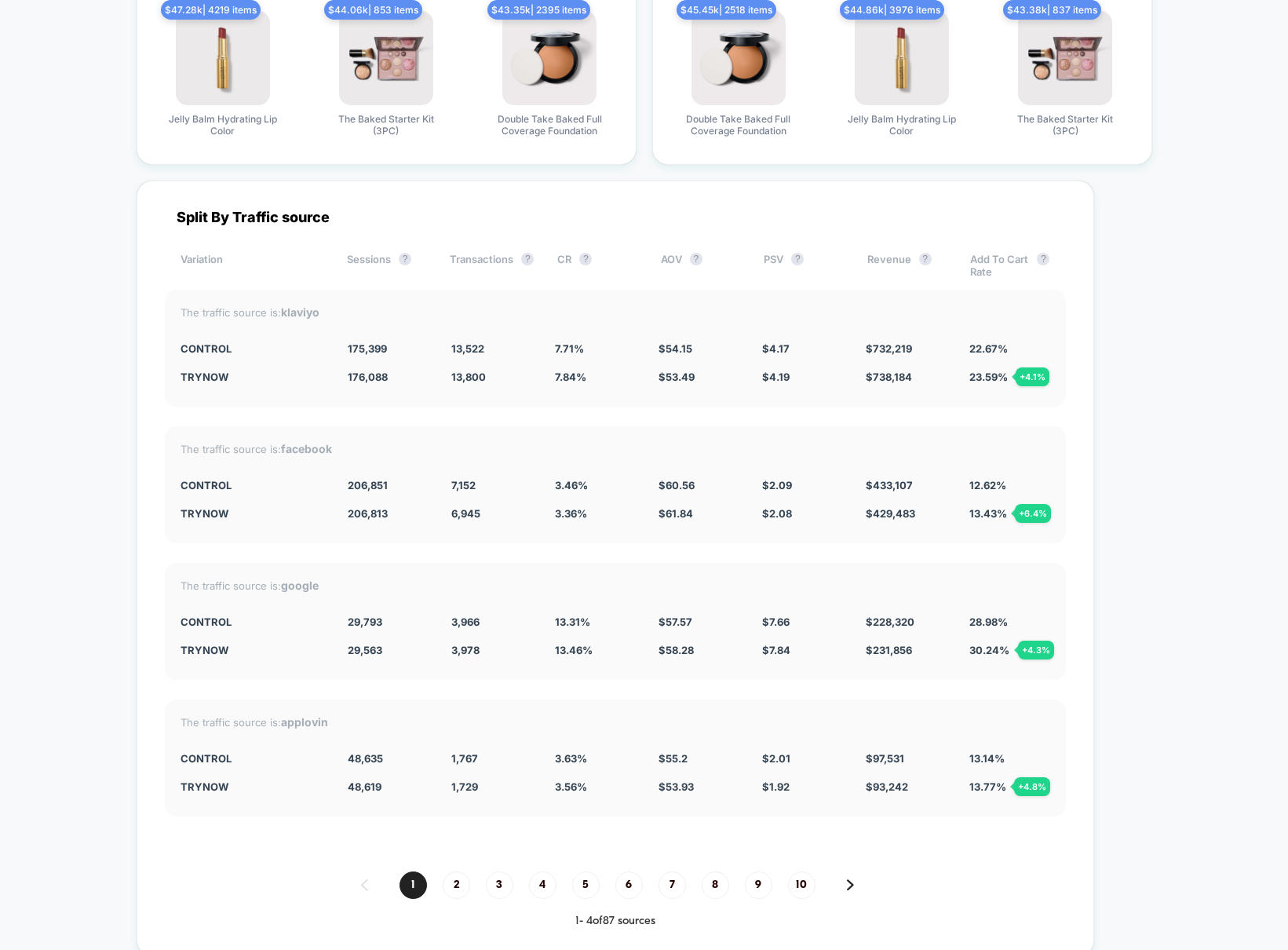
scroll to position [4156, 0]
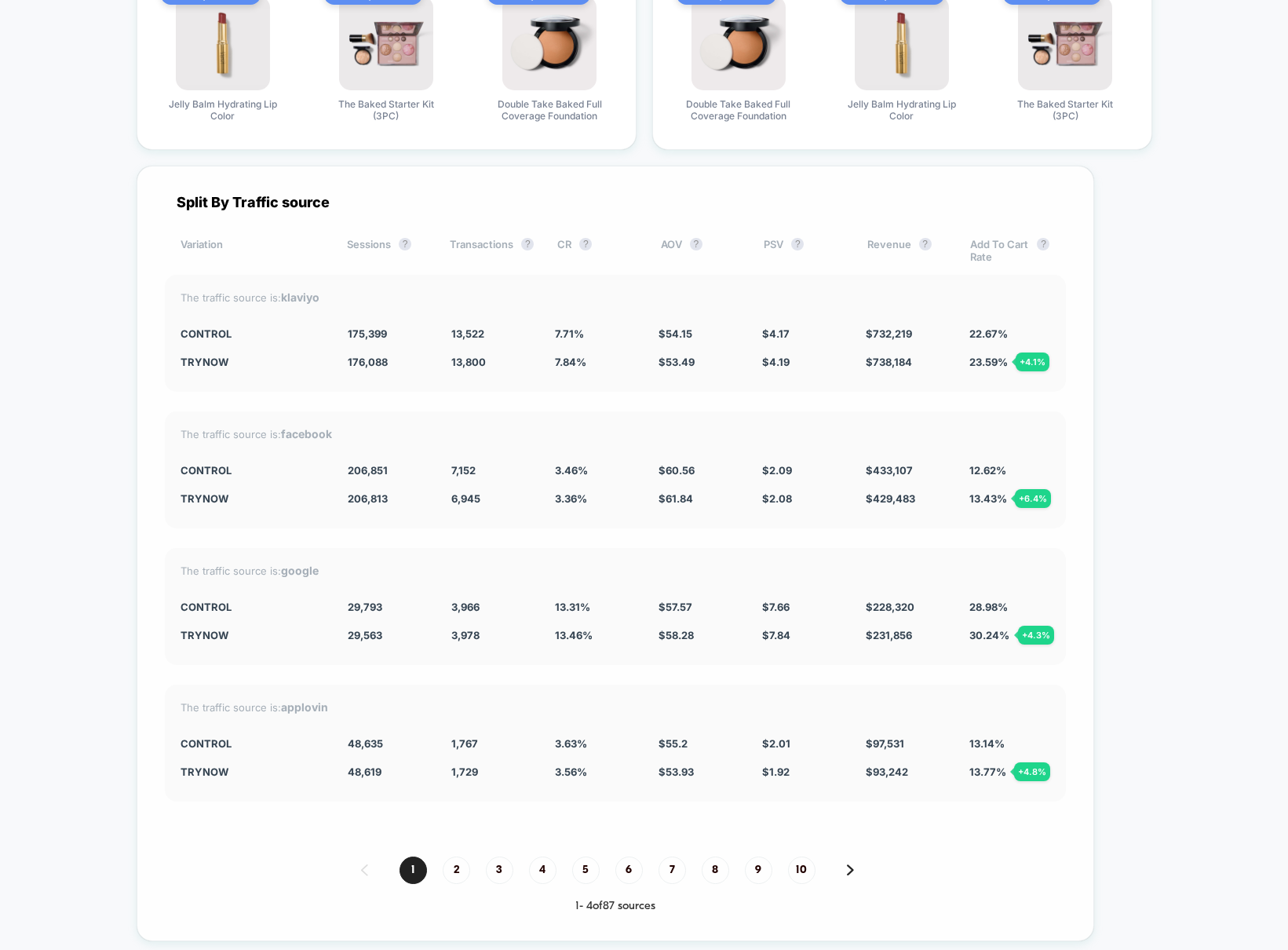
click at [560, 392] on div "The traffic source is: klaviyo Control 175,399 13,522 7.71 % $ 54.15 $ 4.17 $ 7…" at bounding box center [615, 334] width 901 height 117
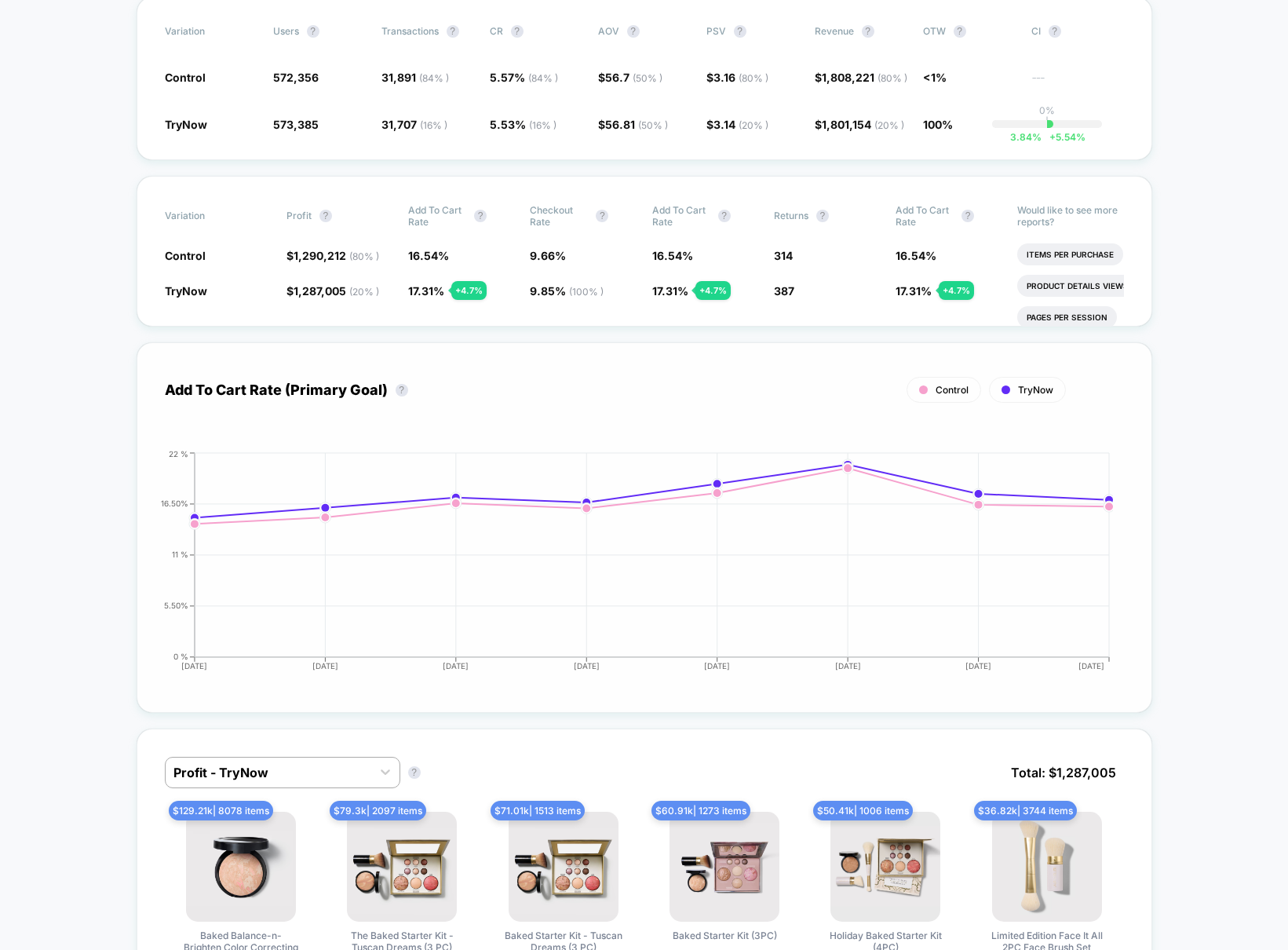
scroll to position [0, 0]
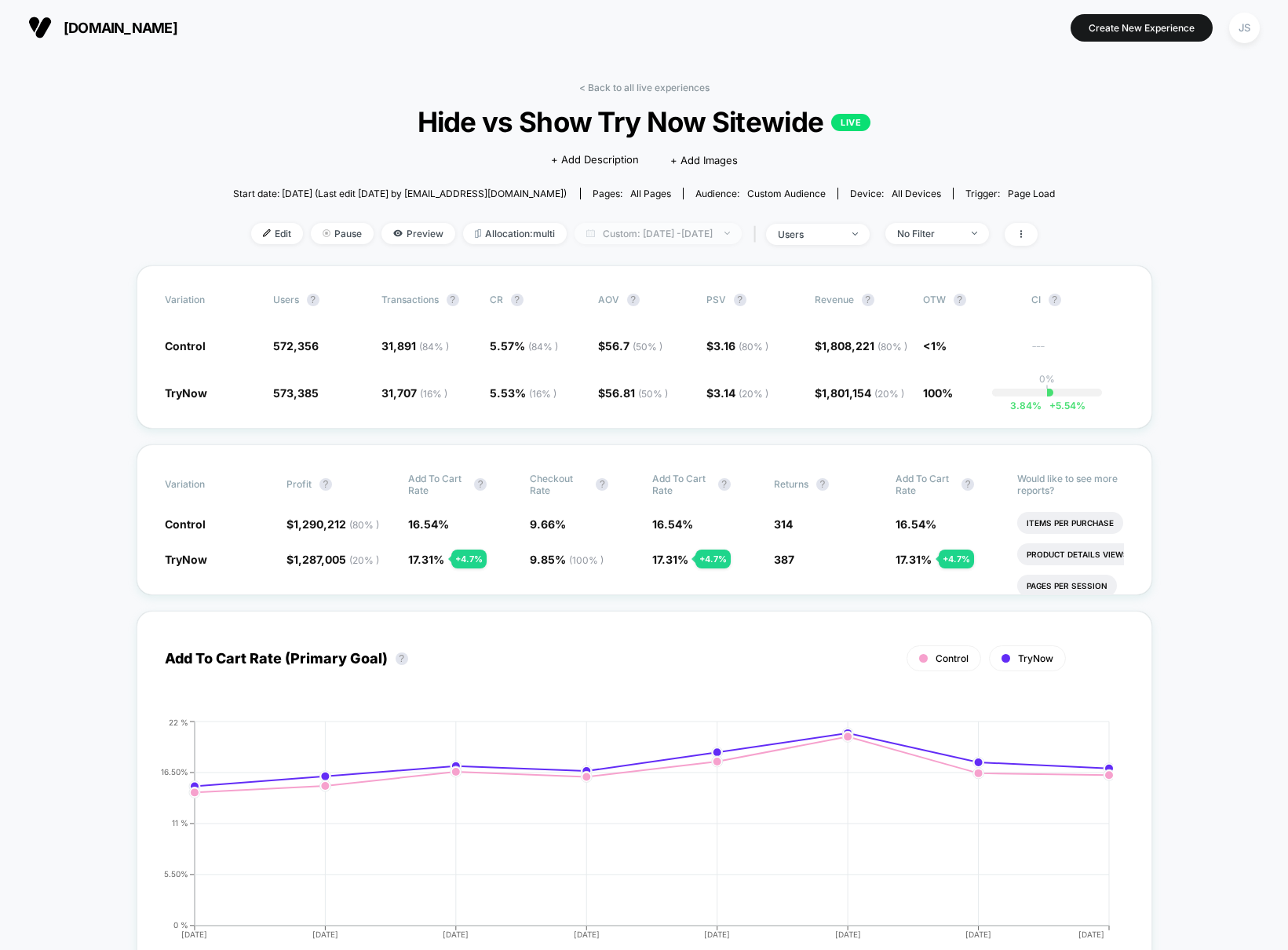
click at [639, 242] on span "Custom: [DATE] - [DATE]" at bounding box center [658, 233] width 167 height 21
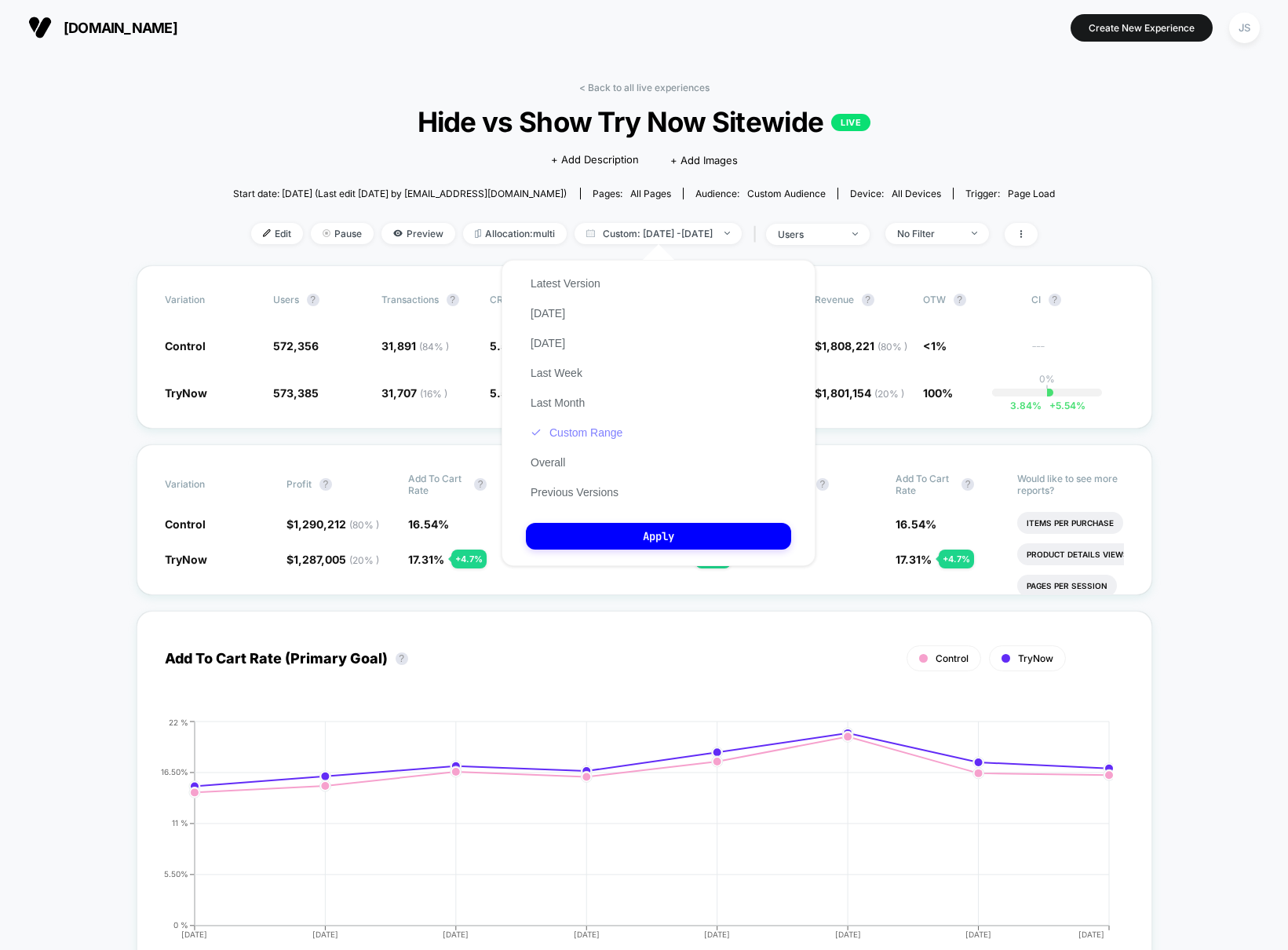
click at [535, 430] on icon at bounding box center [536, 432] width 11 height 11
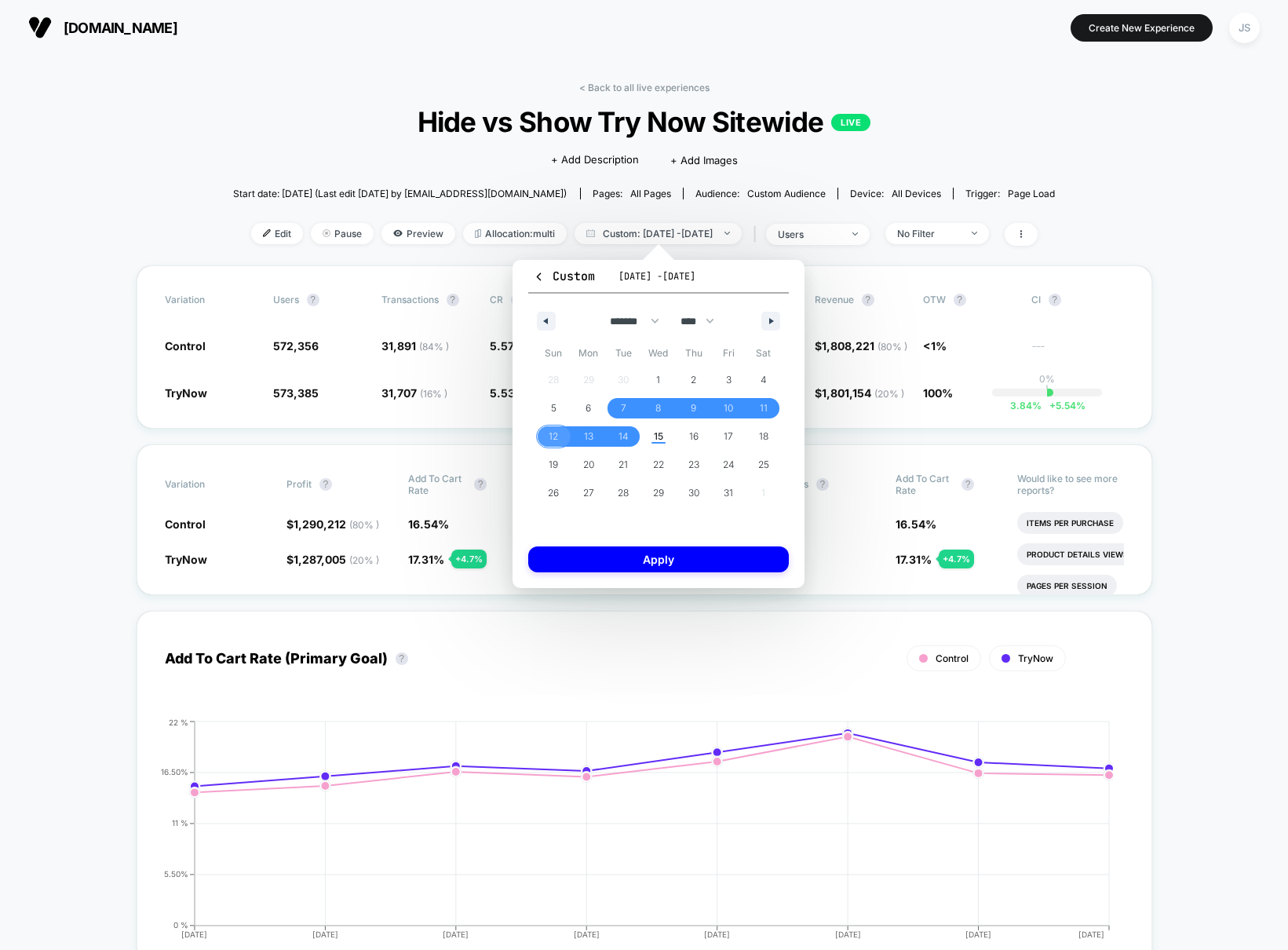
click at [546, 430] on span "12" at bounding box center [554, 436] width 36 height 21
click at [623, 436] on span "14" at bounding box center [623, 436] width 10 height 28
click at [670, 566] on button "Apply" at bounding box center [658, 559] width 261 height 26
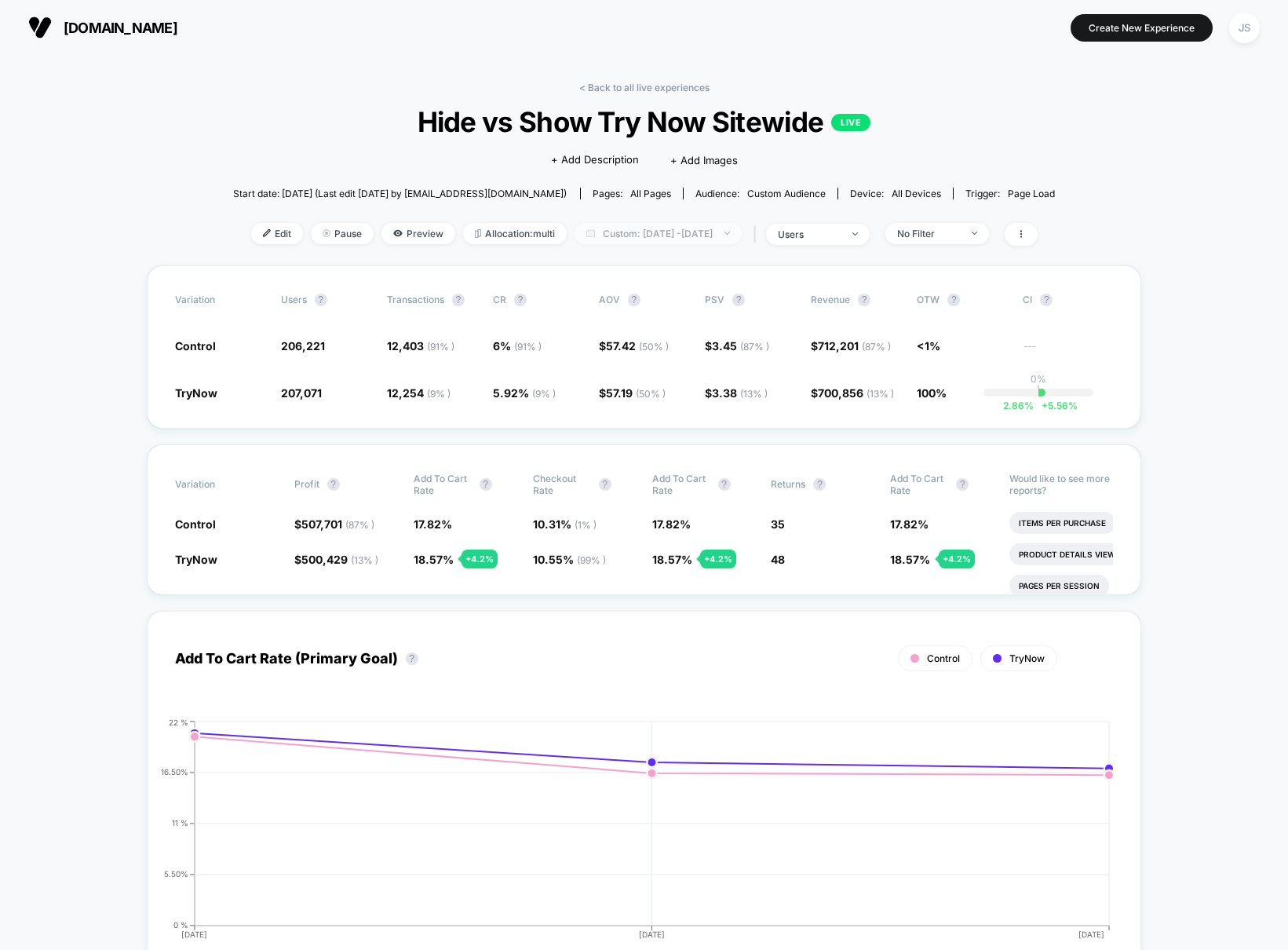
click at [633, 235] on span "Custom: [DATE] - [DATE]" at bounding box center [658, 233] width 167 height 21
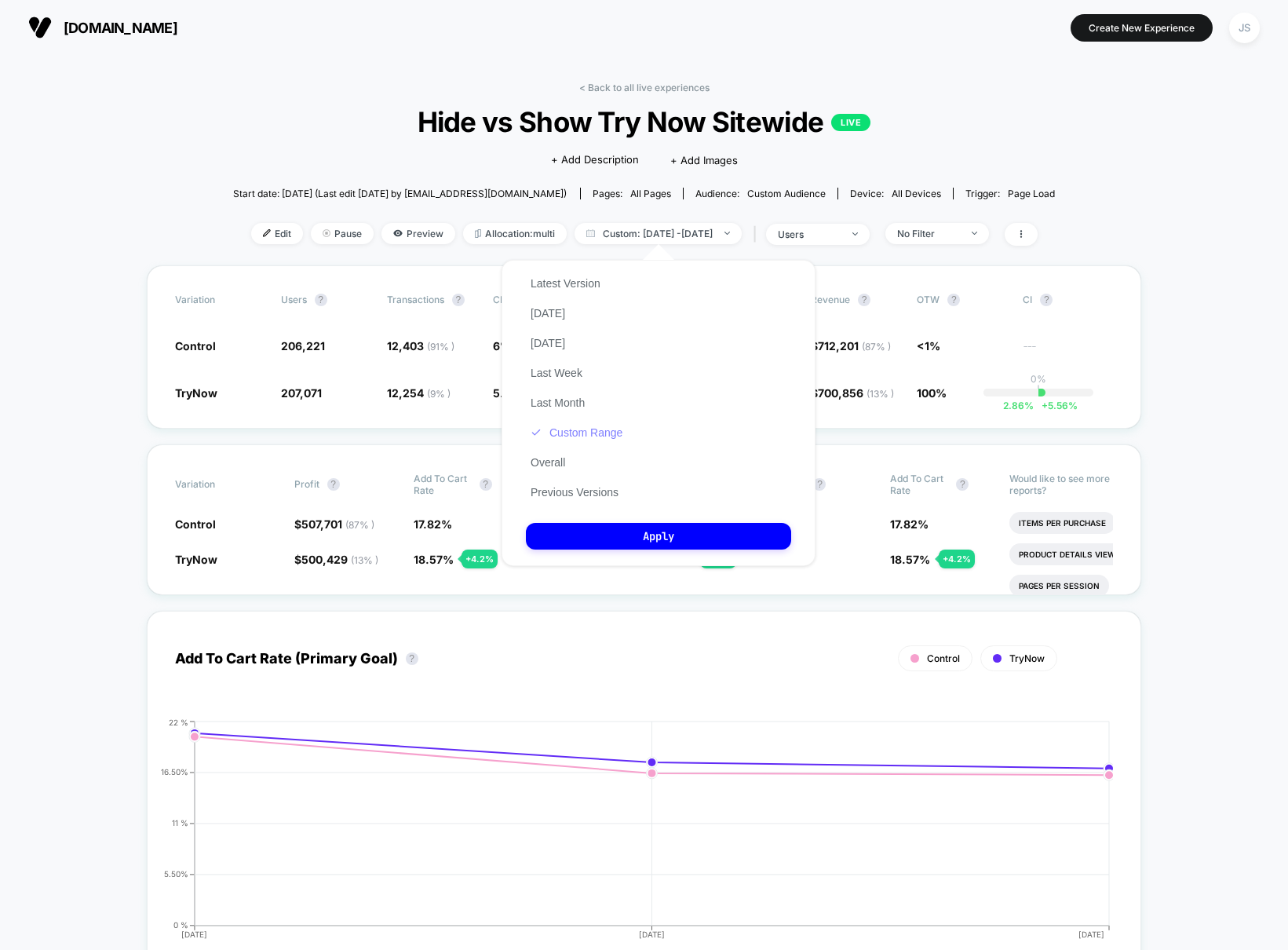
click at [576, 427] on button "Custom Range" at bounding box center [577, 433] width 101 height 14
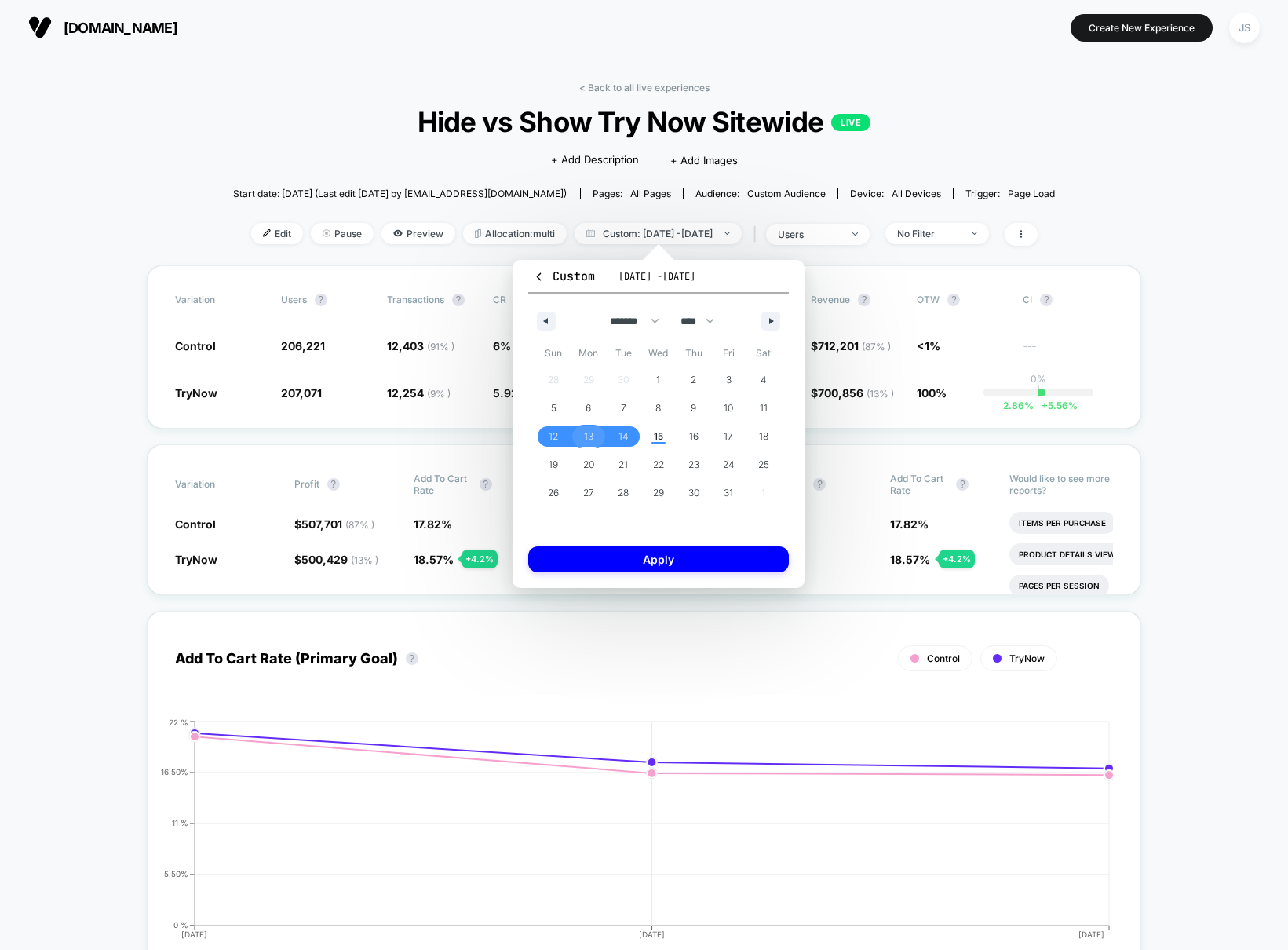
click at [584, 437] on span "13" at bounding box center [587, 436] width 9 height 28
click at [615, 433] on span "14" at bounding box center [623, 436] width 36 height 21
click at [637, 545] on div "Custom [DATE] - [DATE] ******* ******** ***** ***** *** **** **** ****** ******…" at bounding box center [658, 424] width 292 height 329
click at [647, 561] on button "Apply" at bounding box center [658, 559] width 261 height 26
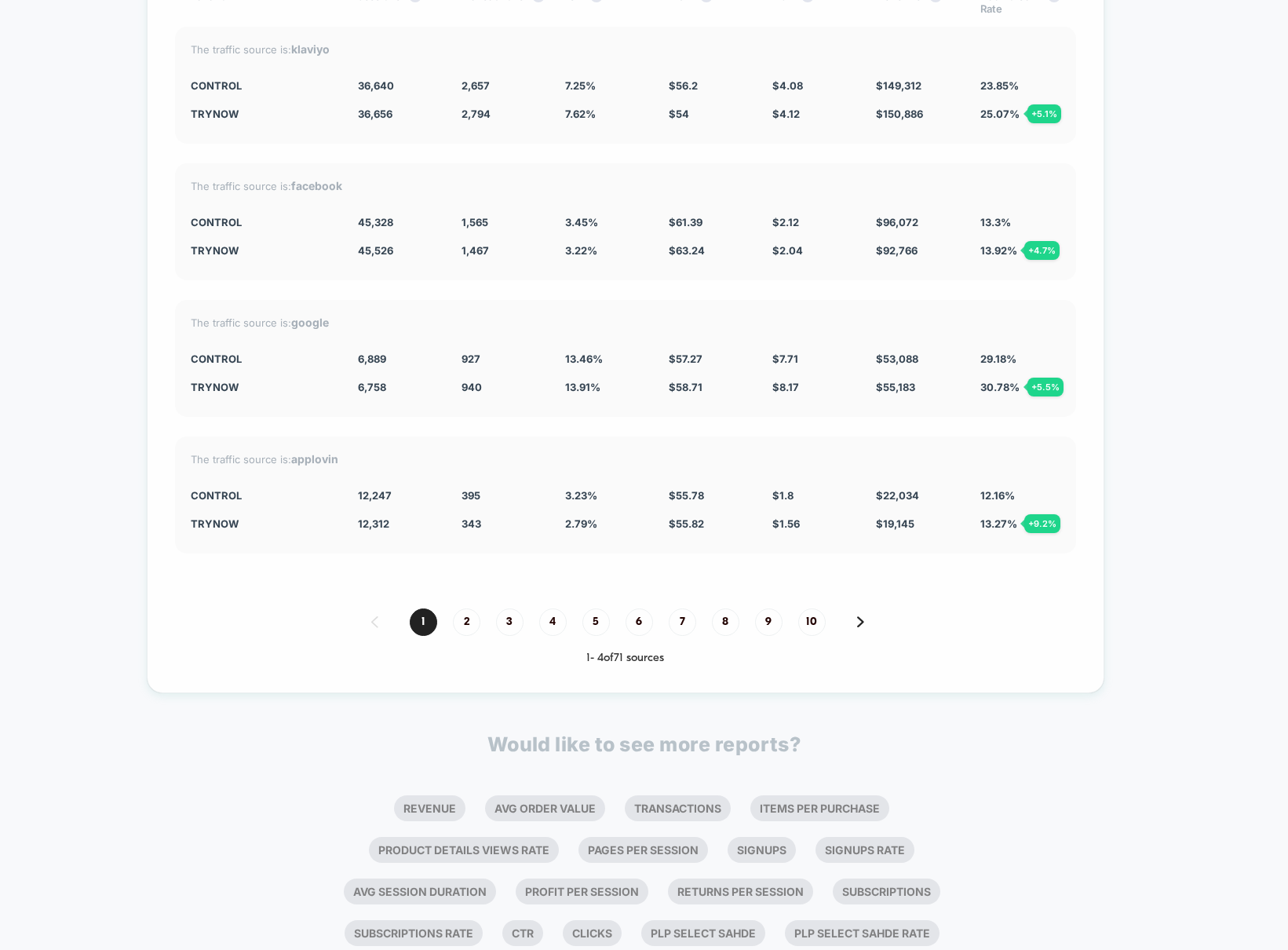
scroll to position [4288, 0]
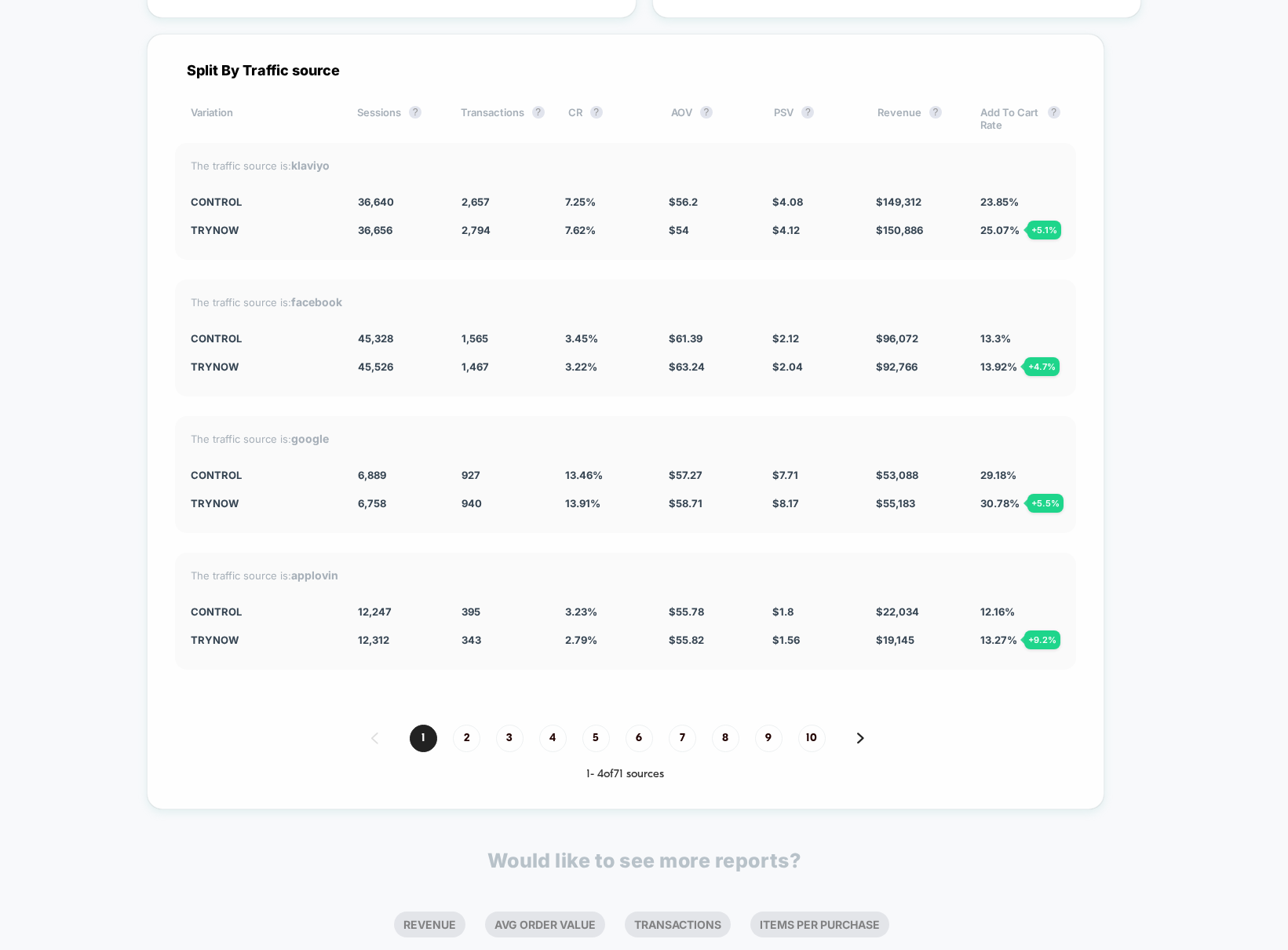
click at [580, 251] on div "The traffic source is: klaviyo Control 36,640 2,657 7.25 % $ 56.2 $ 4.08 $ 149,…" at bounding box center [625, 202] width 901 height 117
click at [578, 251] on div "The traffic source is: klaviyo Control 36,640 2,657 7.25 % $ 56.2 $ 4.08 $ 149,…" at bounding box center [625, 202] width 901 height 117
click at [573, 533] on div "Split By Traffic source Variation Sessions ? Transactions ? CR ? AOV ? PSV ? Re…" at bounding box center [625, 421] width 958 height 775
click at [578, 262] on div "Split By Traffic source Variation Sessions ? Transactions ? CR ? AOV ? PSV ? Re…" at bounding box center [625, 421] width 958 height 775
